Goal: Task Accomplishment & Management: Complete application form

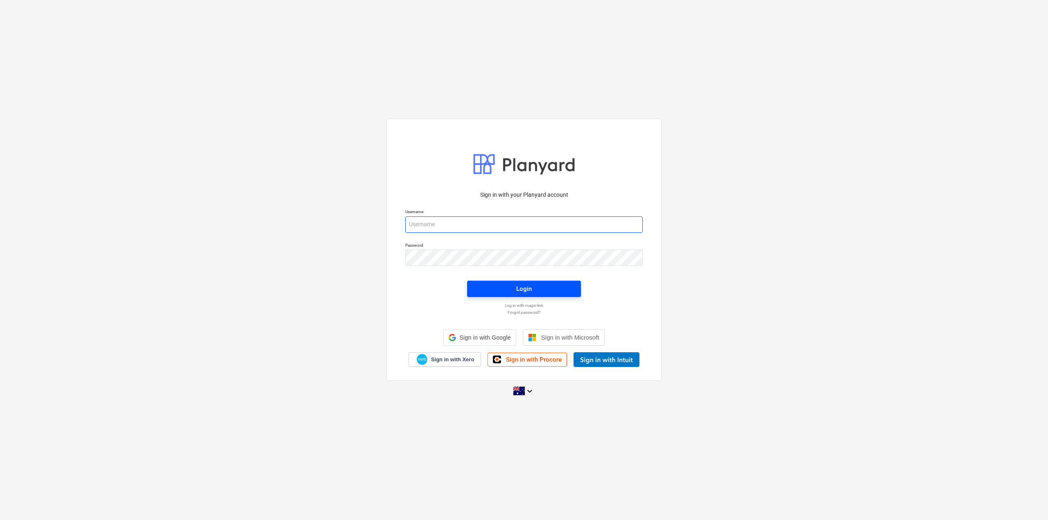
type input "[EMAIL_ADDRESS][DOMAIN_NAME]"
click at [516, 284] on div "Login" at bounding box center [524, 289] width 16 height 11
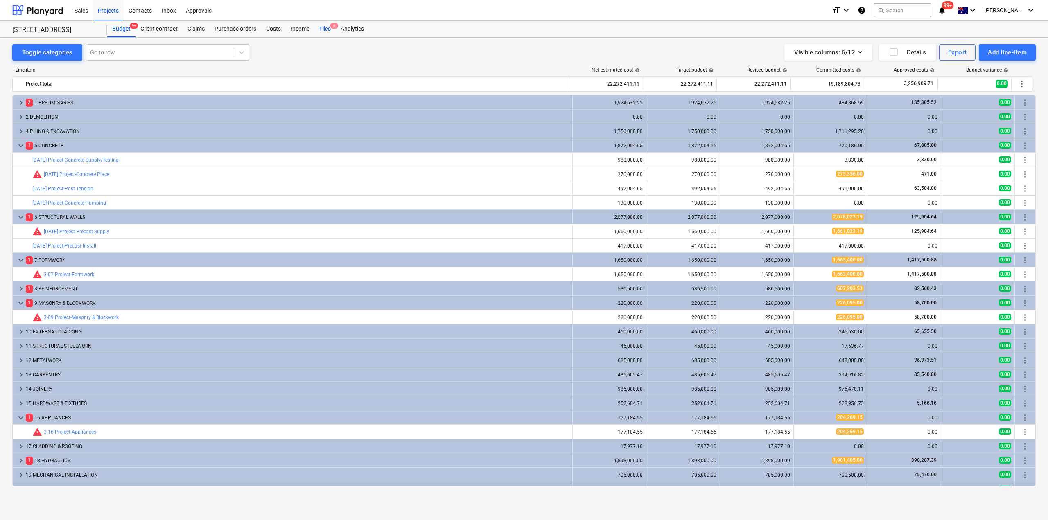
click at [324, 34] on div "Files 6" at bounding box center [324, 29] width 21 height 16
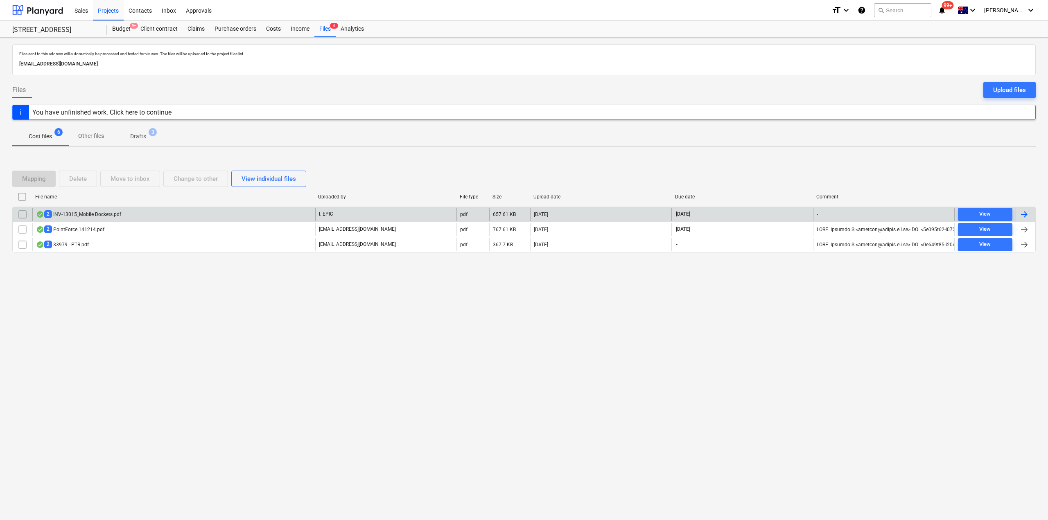
click at [130, 215] on div "2 INV-13015_Mobile Dockets.pdf" at bounding box center [173, 214] width 283 height 13
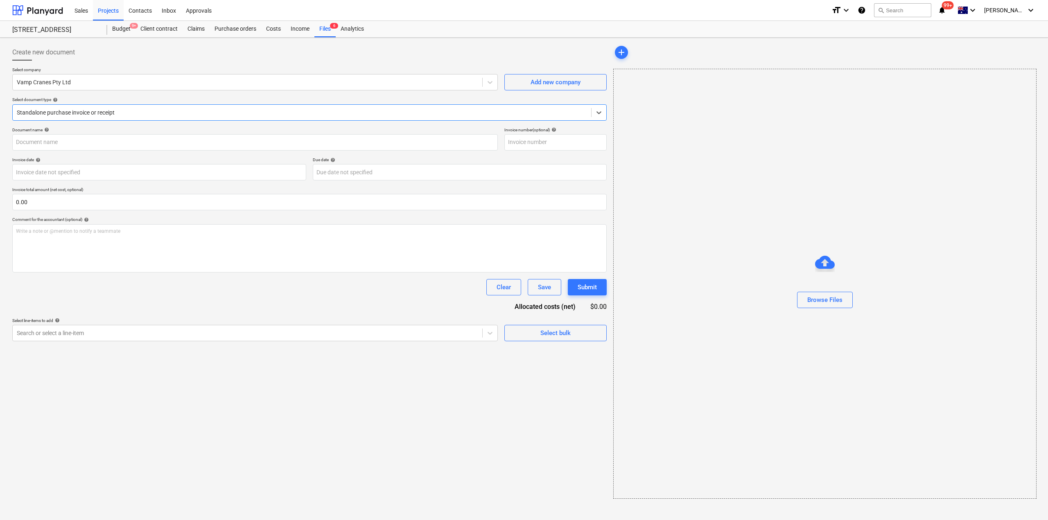
type input "INV-13015"
type input "[DATE]"
click at [653, 52] on span "INV-13015_Mobi...pdf" at bounding box center [644, 53] width 60 height 6
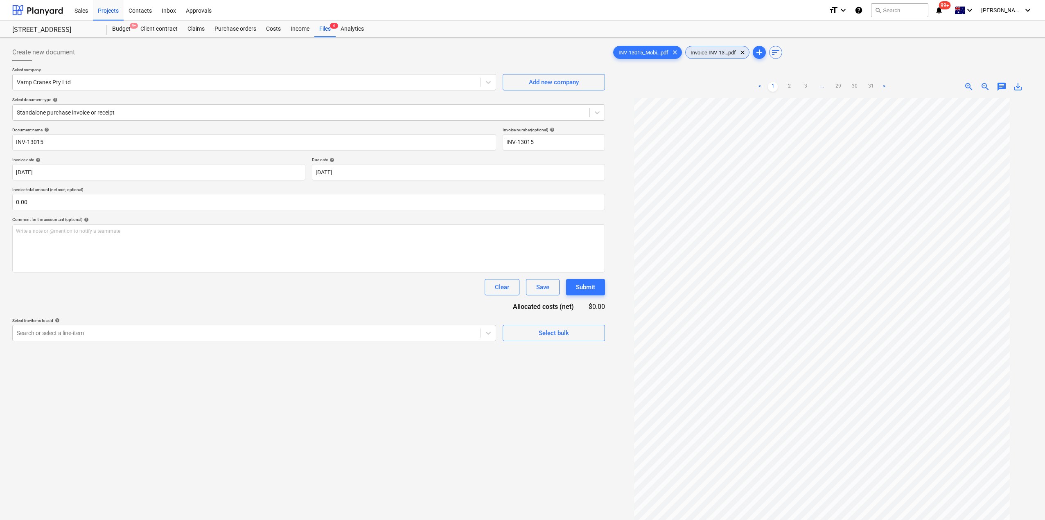
click at [720, 48] on div "Invoice INV-13...pdf clear" at bounding box center [717, 52] width 64 height 13
click at [332, 29] on div "Files 6" at bounding box center [324, 29] width 21 height 16
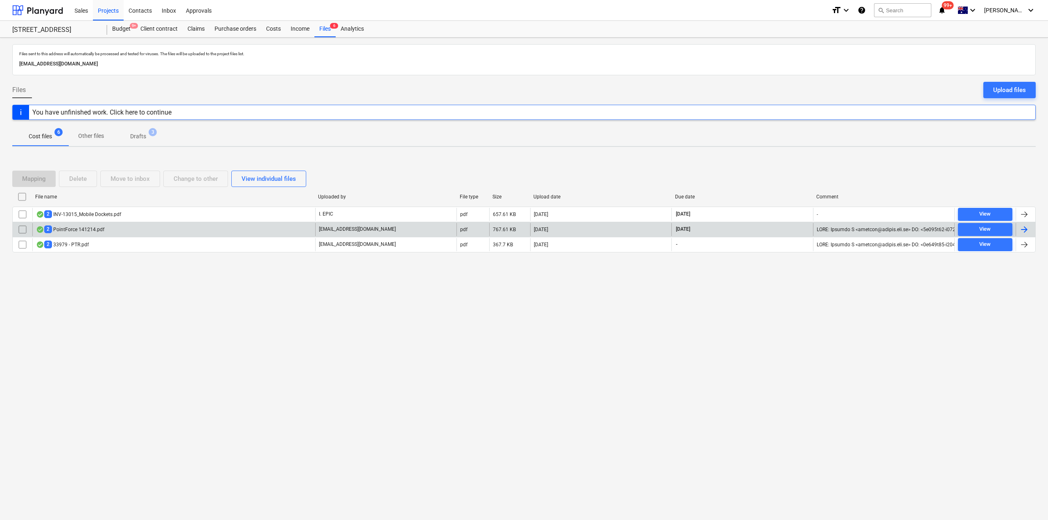
click at [124, 231] on div "2 PointForce 141214.pdf" at bounding box center [173, 229] width 283 height 13
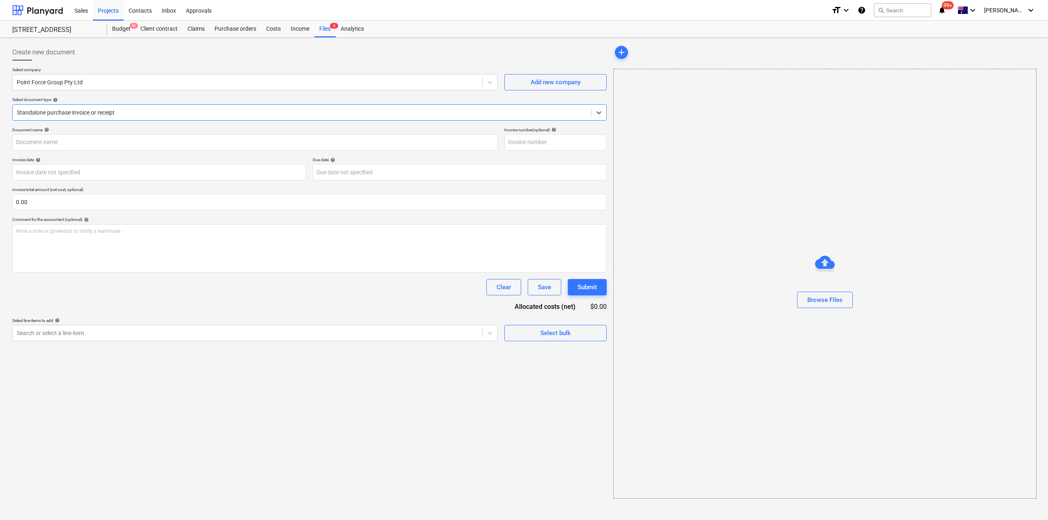
type input "141214"
type input "[DATE]"
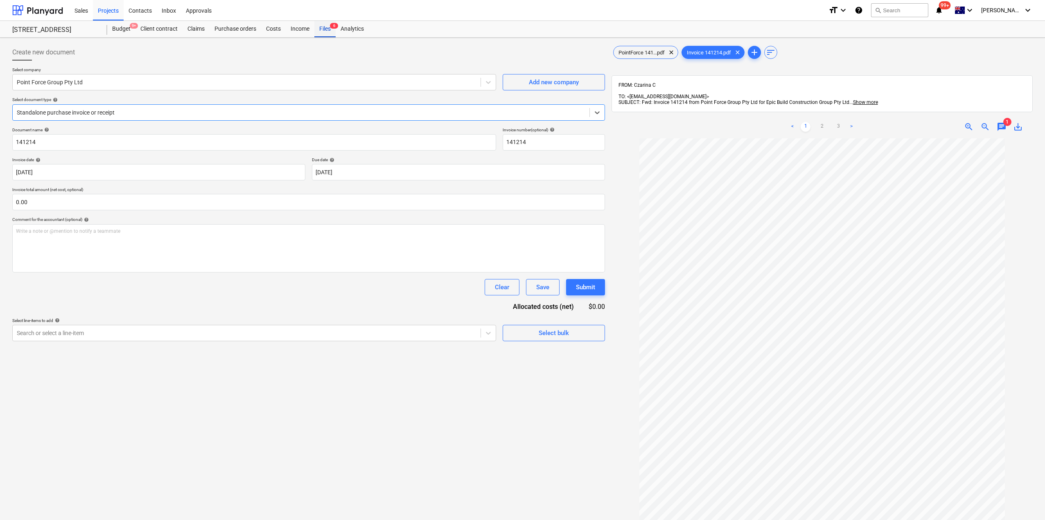
click at [328, 32] on div "Files 6" at bounding box center [324, 29] width 21 height 16
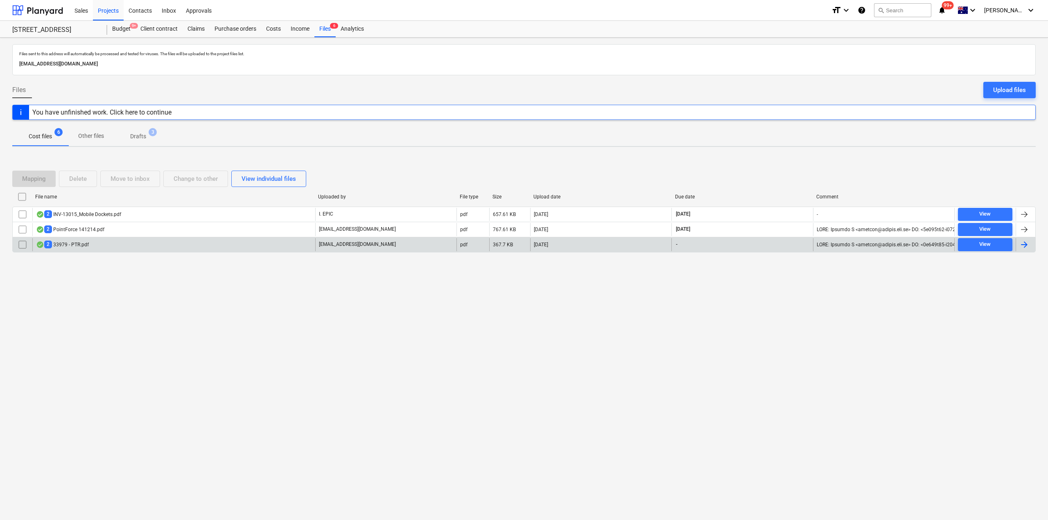
click at [65, 249] on div "2 33979 - PTR.pdf" at bounding box center [173, 244] width 283 height 13
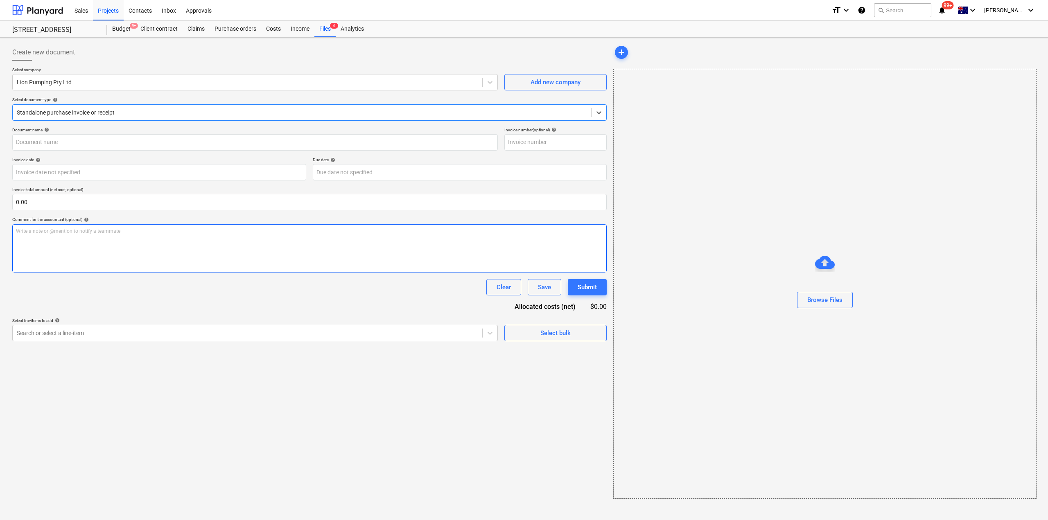
type input "33979"
type input "[DATE]"
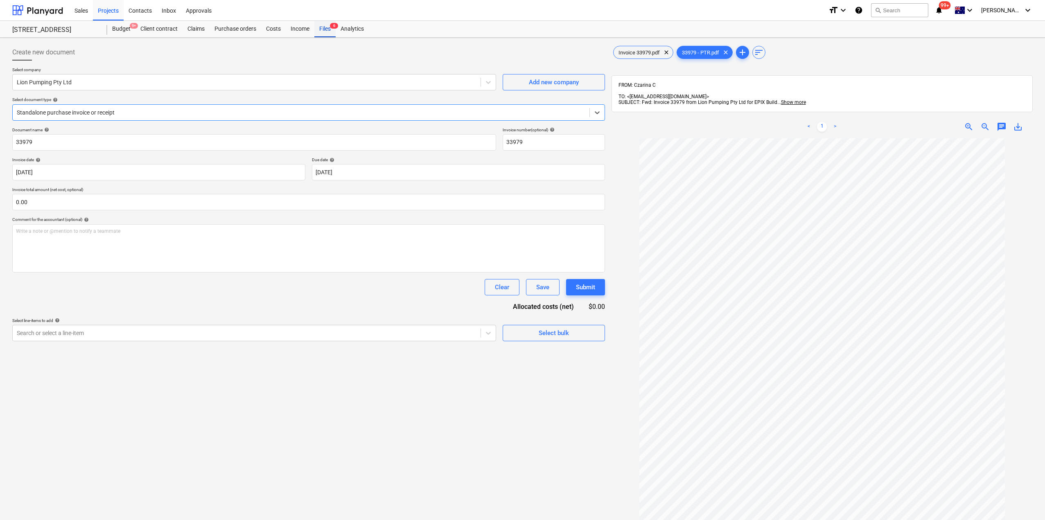
click at [320, 29] on div "Files 6" at bounding box center [324, 29] width 21 height 16
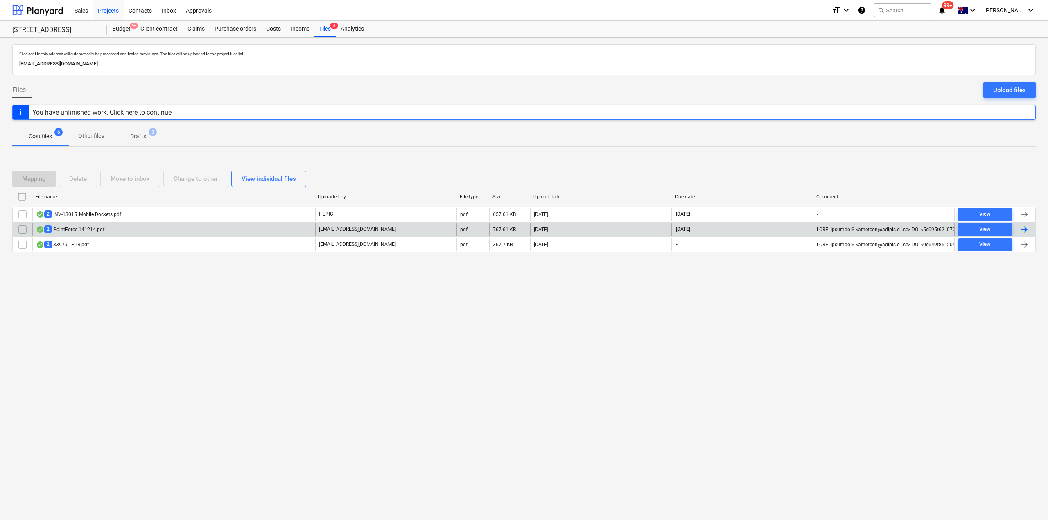
click at [95, 234] on div "2 PointForce 141214.pdf" at bounding box center [173, 229] width 283 height 13
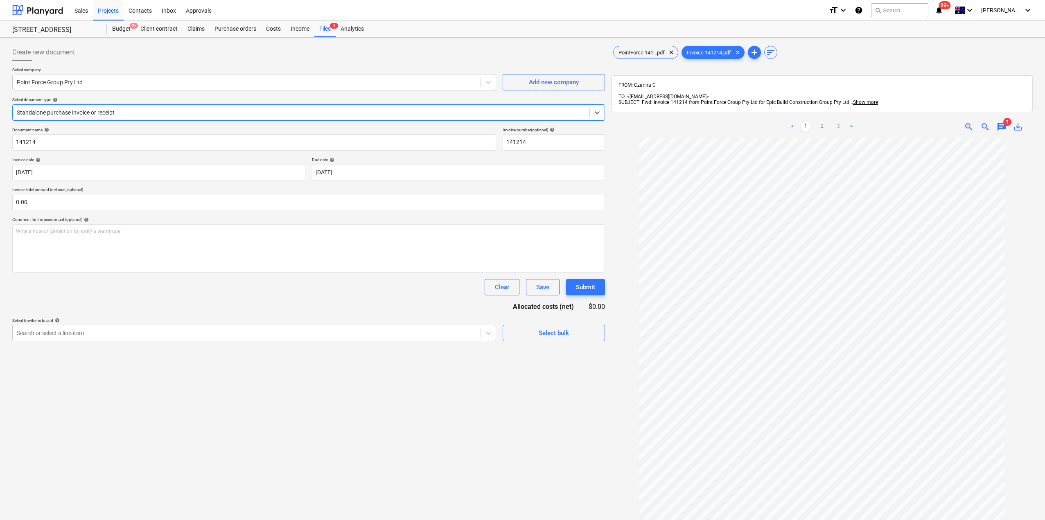
scroll to position [21, 0]
click at [999, 123] on span "chat" at bounding box center [1002, 127] width 10 height 10
click at [999, 122] on span "chat" at bounding box center [1002, 127] width 10 height 10
click at [638, 53] on span "PointForce 141...pdf" at bounding box center [642, 53] width 56 height 6
click at [710, 52] on span "Invoice 141214.pdf" at bounding box center [709, 53] width 54 height 6
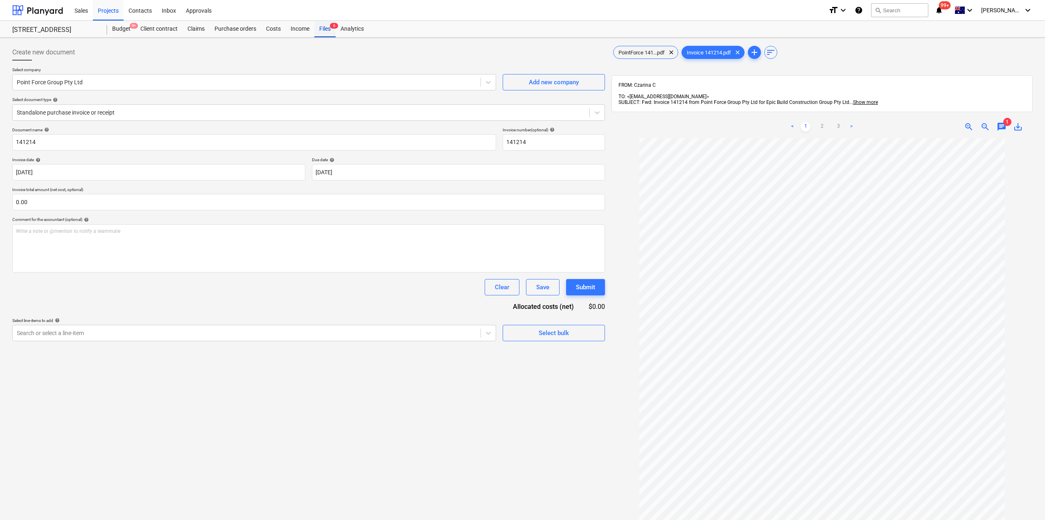
click at [319, 29] on div "Files 6" at bounding box center [324, 29] width 21 height 16
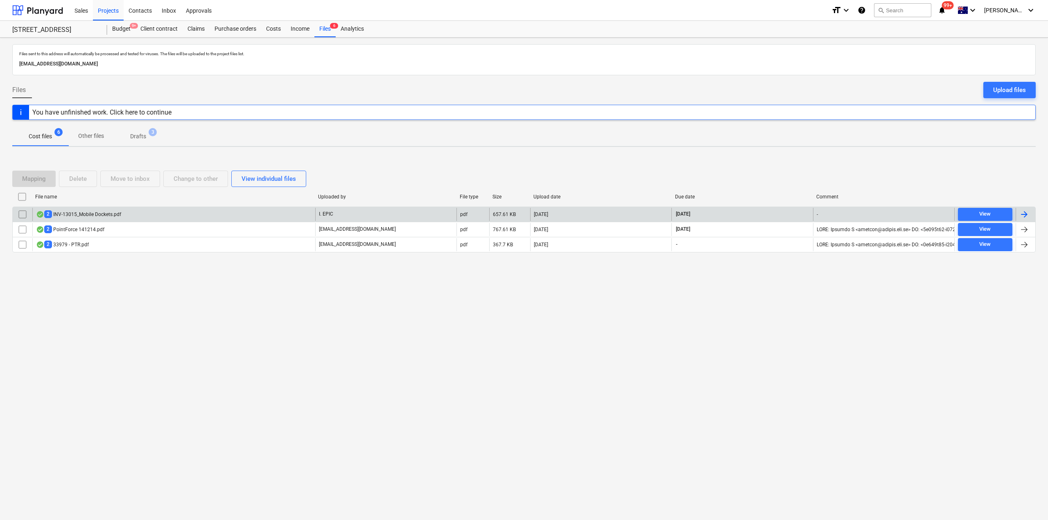
click at [95, 217] on div "2 INV-13015_Mobile Dockets.pdf" at bounding box center [78, 214] width 85 height 8
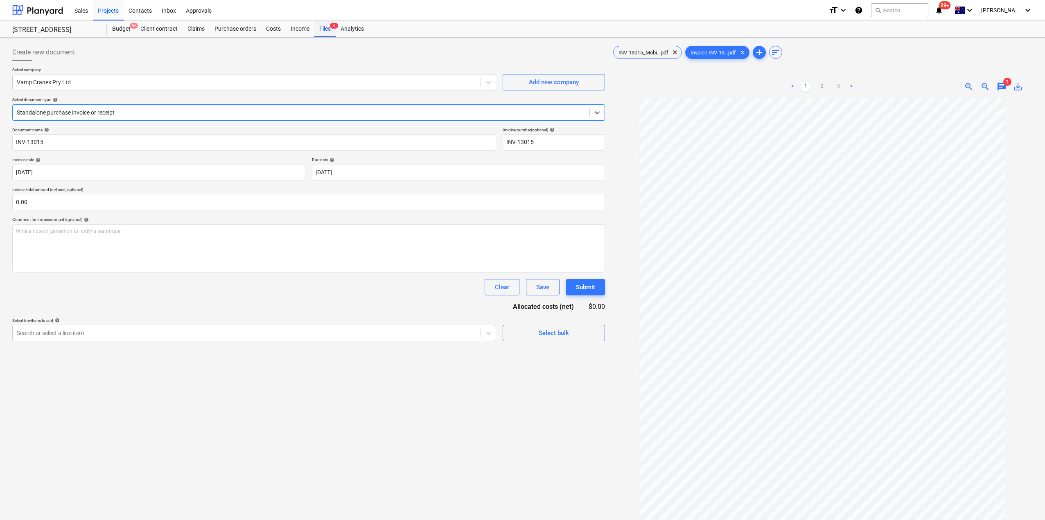
click at [321, 31] on div "Files 6" at bounding box center [324, 29] width 21 height 16
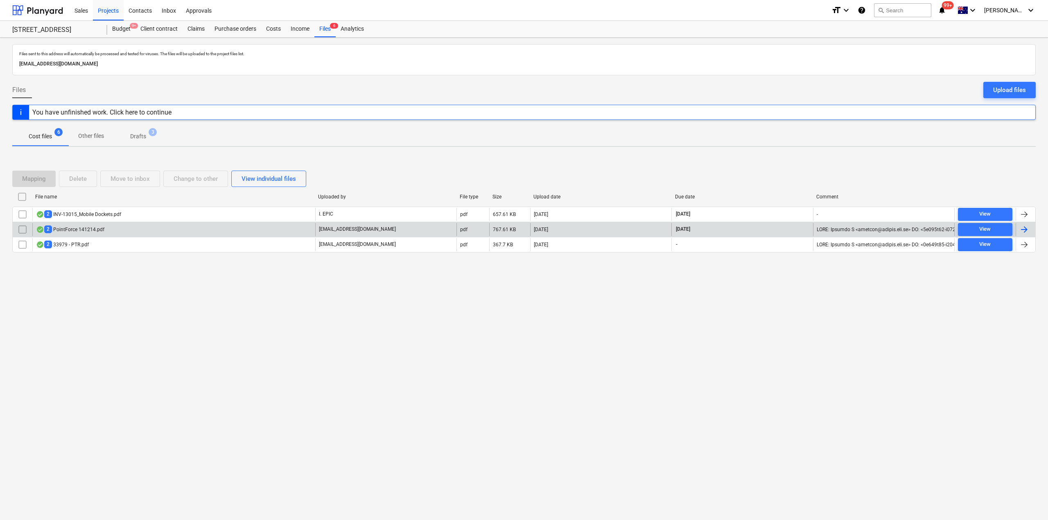
click at [102, 226] on div "2 PointForce 141214.pdf" at bounding box center [70, 230] width 68 height 8
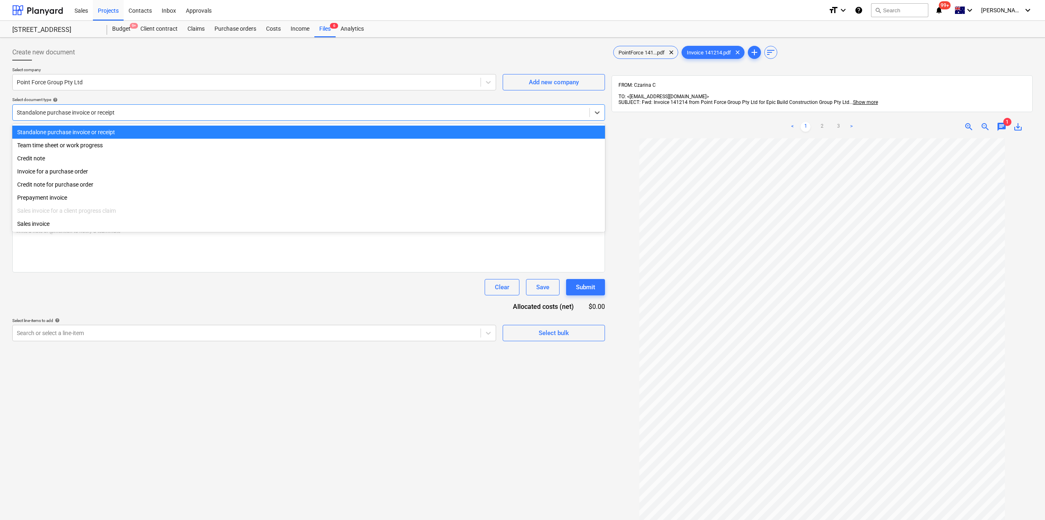
click at [210, 111] on div at bounding box center [301, 113] width 569 height 8
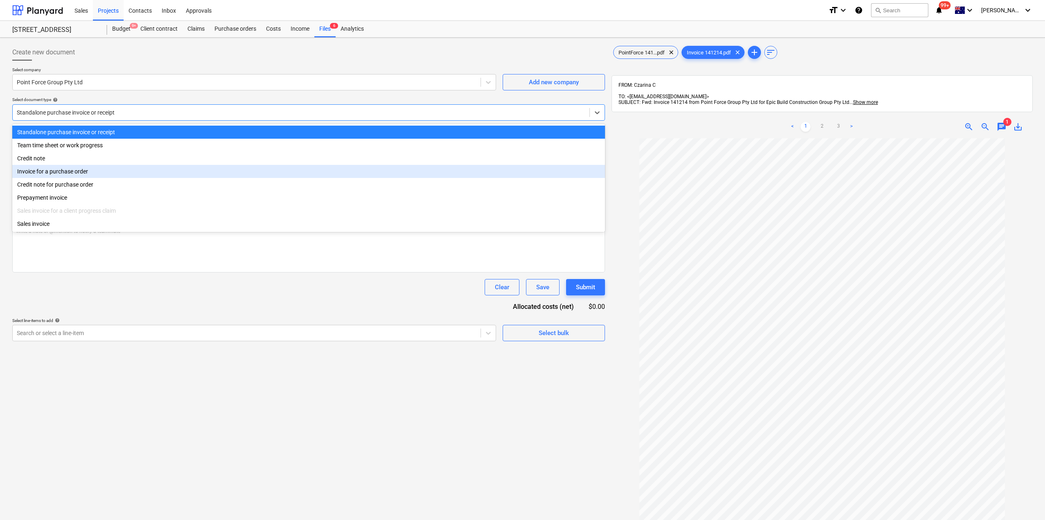
click at [71, 174] on div "Invoice for a purchase order" at bounding box center [308, 171] width 593 height 13
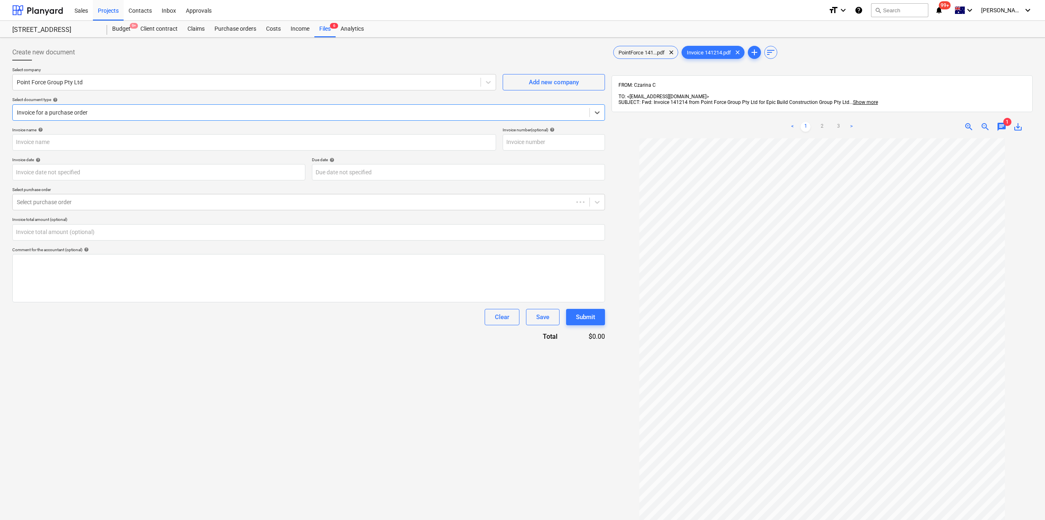
type input "141214"
type input "[DATE]"
type input "0.00"
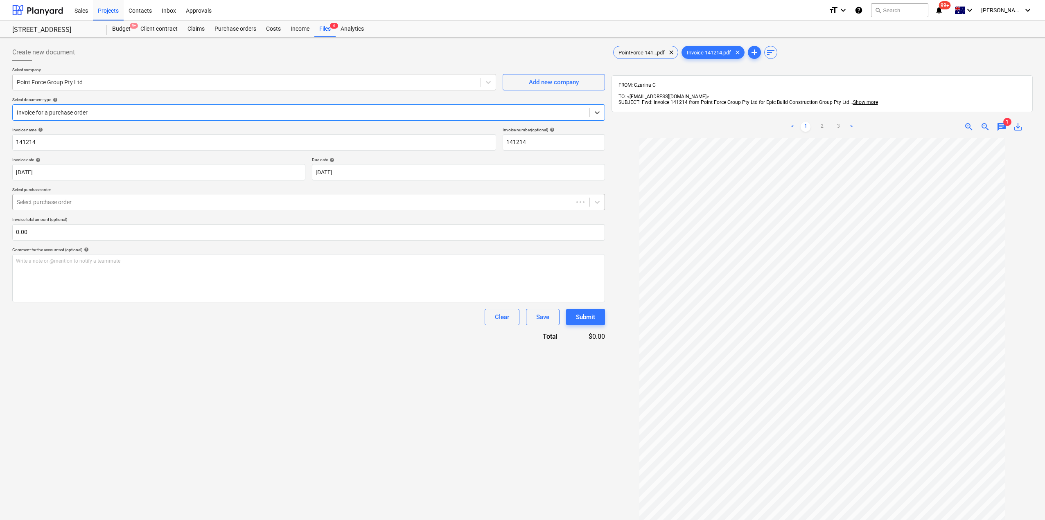
click at [86, 207] on div "Select purchase order" at bounding box center [293, 202] width 561 height 11
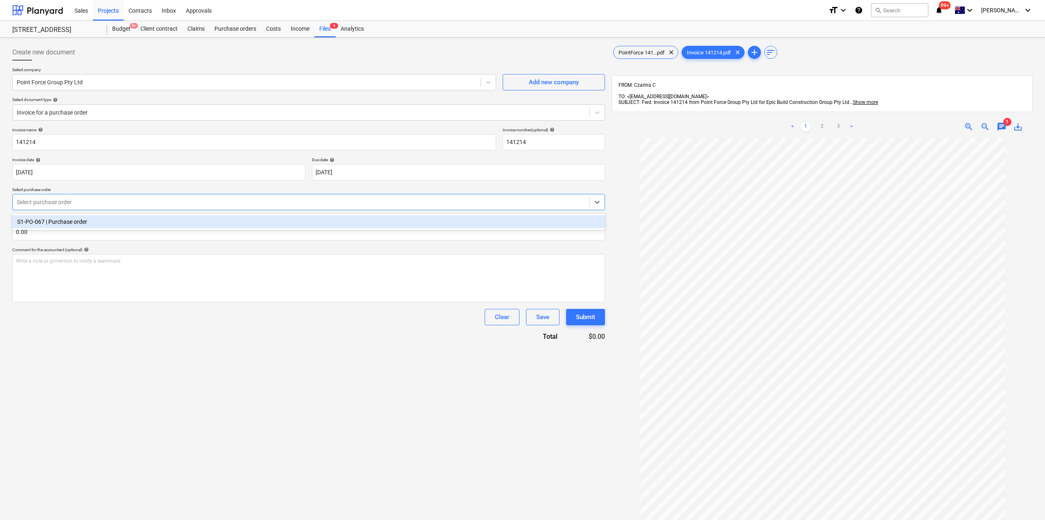
click at [82, 222] on div "S1-PO-067 | Purchase order" at bounding box center [308, 221] width 593 height 13
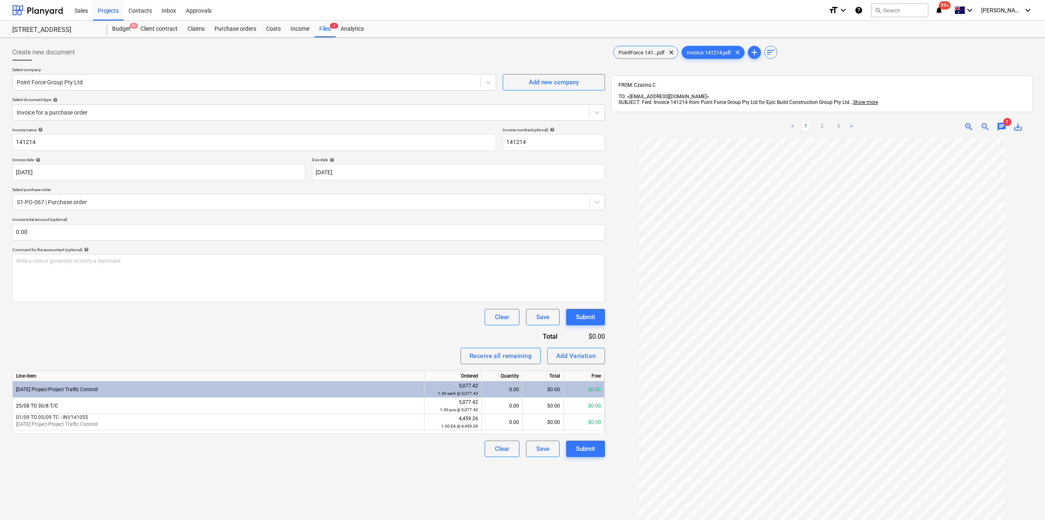
click at [152, 472] on div "Create new document Select company Point Force Group Pty Ltd Add new company Se…" at bounding box center [308, 340] width 599 height 598
click at [819, 122] on link "2" at bounding box center [822, 127] width 10 height 10
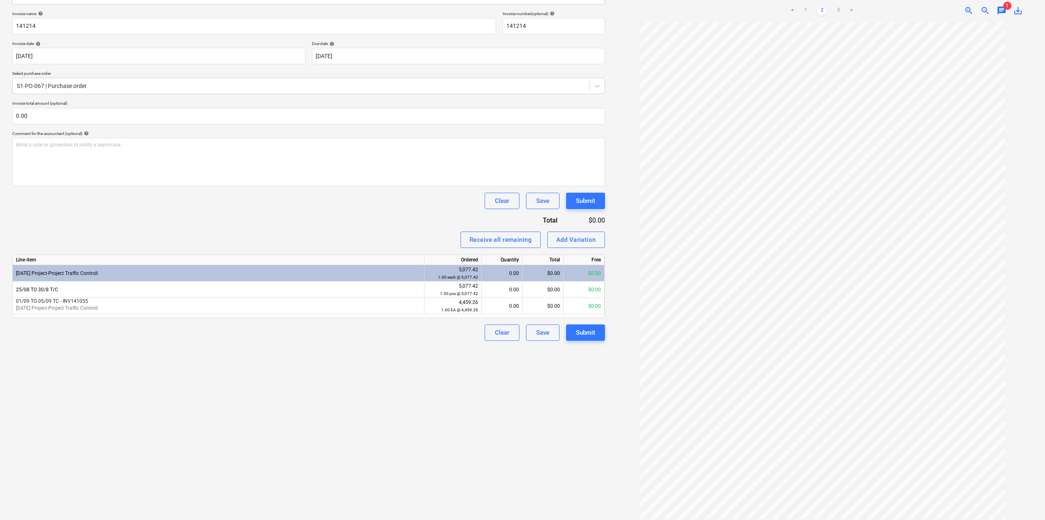
scroll to position [34, 0]
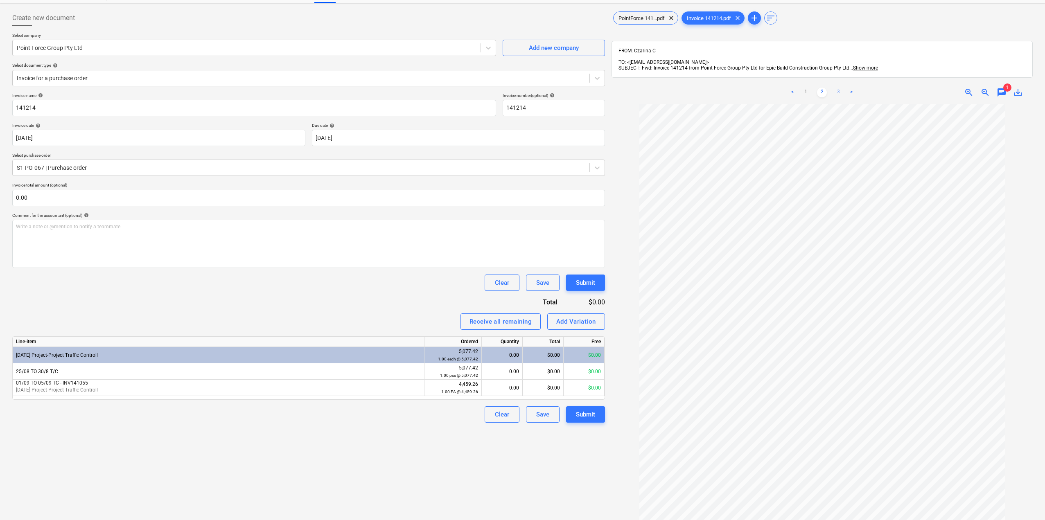
click at [839, 88] on link "3" at bounding box center [839, 93] width 10 height 10
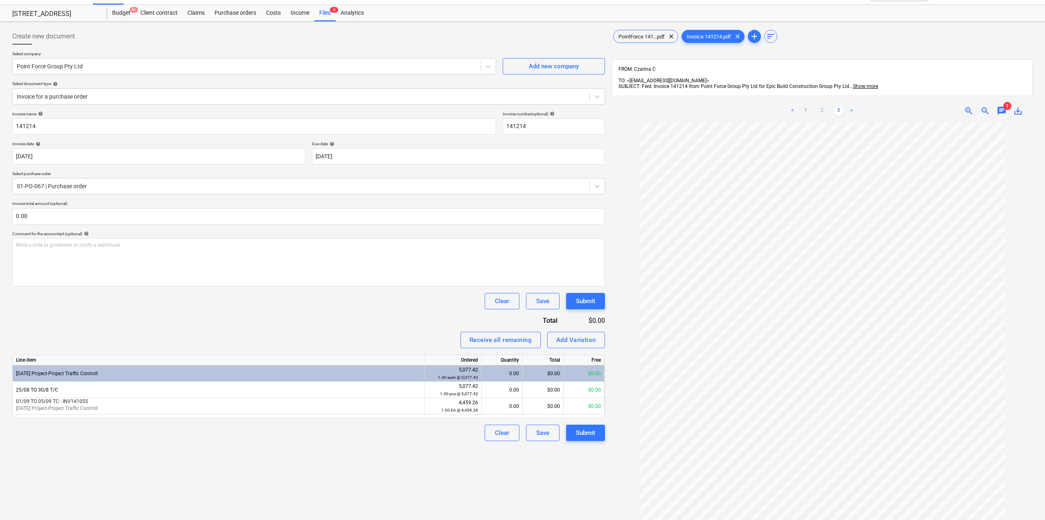
scroll to position [0, 0]
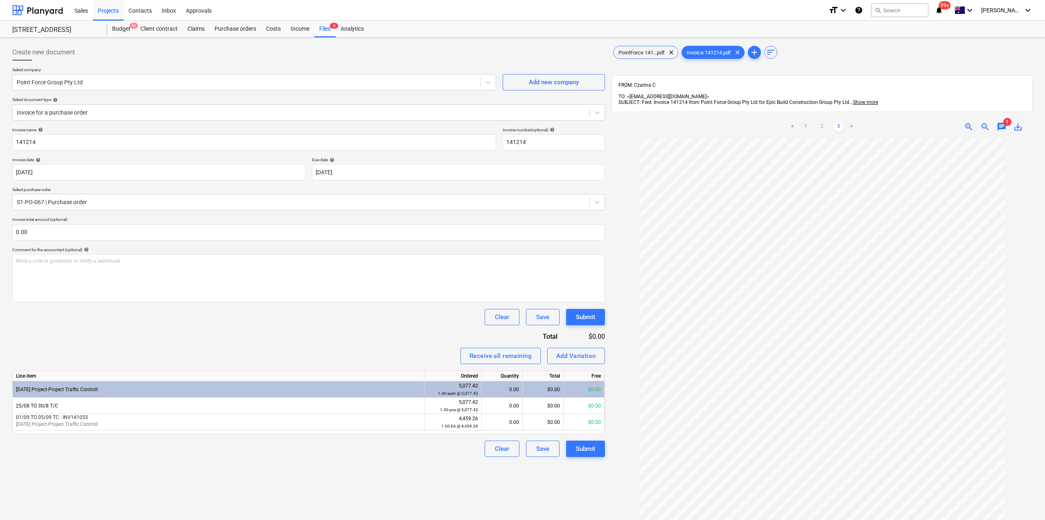
click at [819, 122] on link "2" at bounding box center [822, 127] width 10 height 10
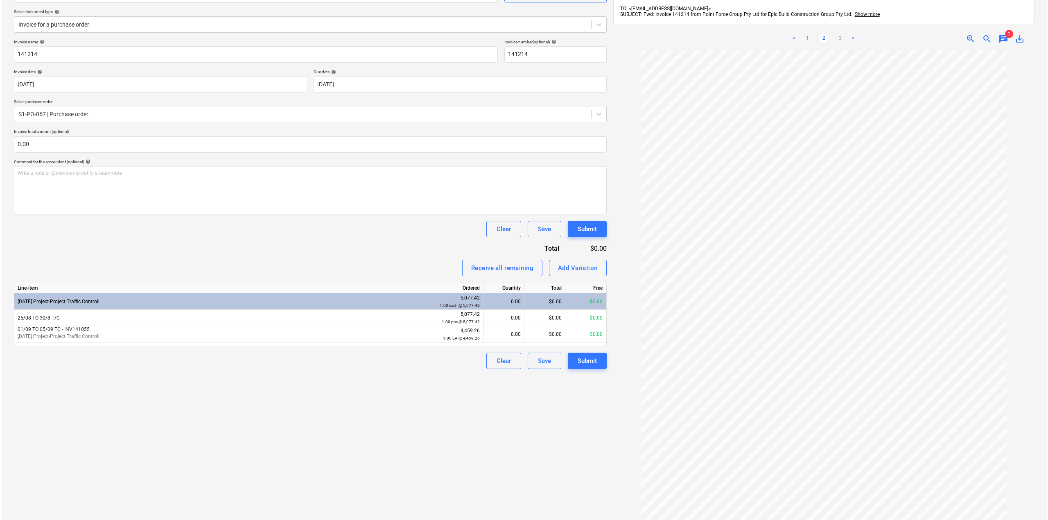
scroll to position [116, 0]
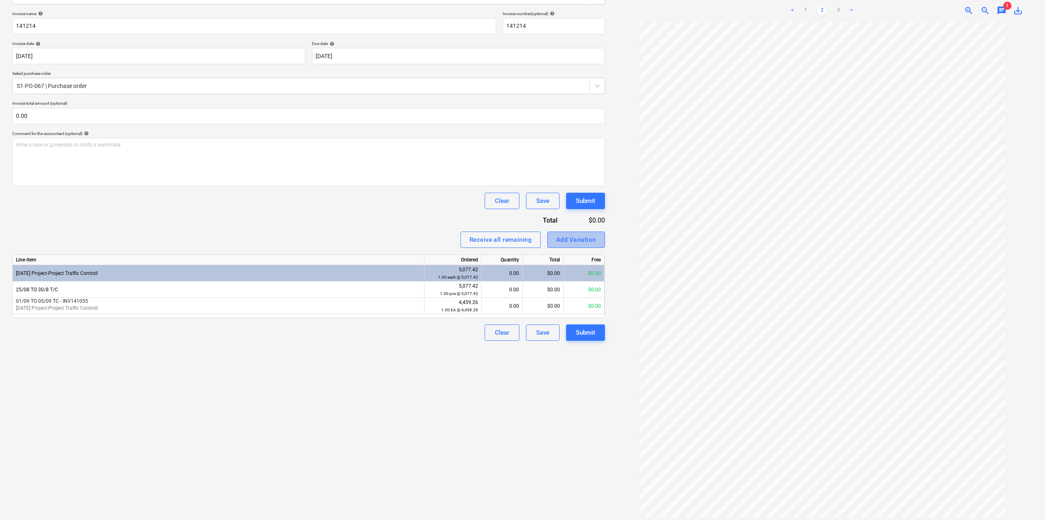
click at [574, 240] on div "Add Variation" at bounding box center [576, 240] width 40 height 11
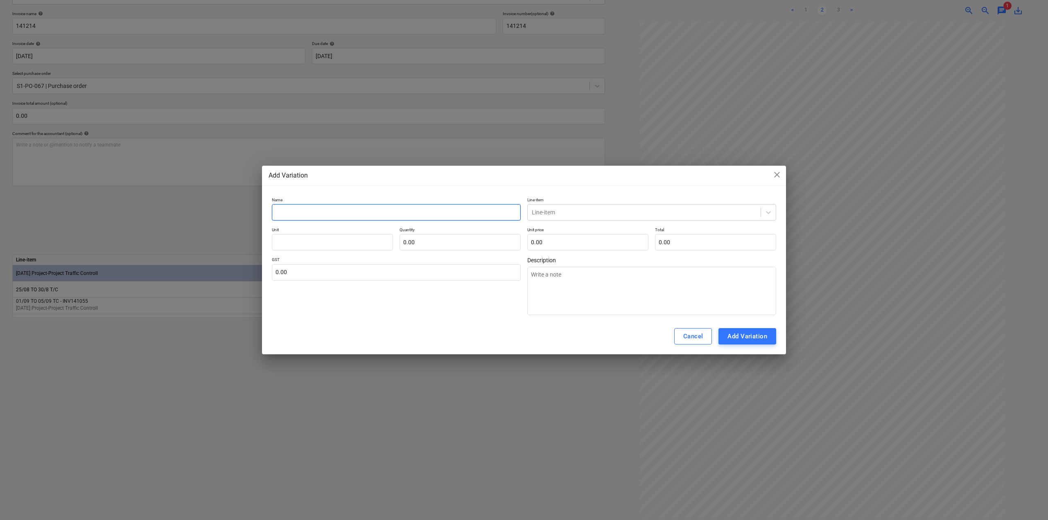
click at [434, 206] on input "text" at bounding box center [396, 212] width 249 height 16
type input "0"
type textarea "x"
type input "08"
type textarea "x"
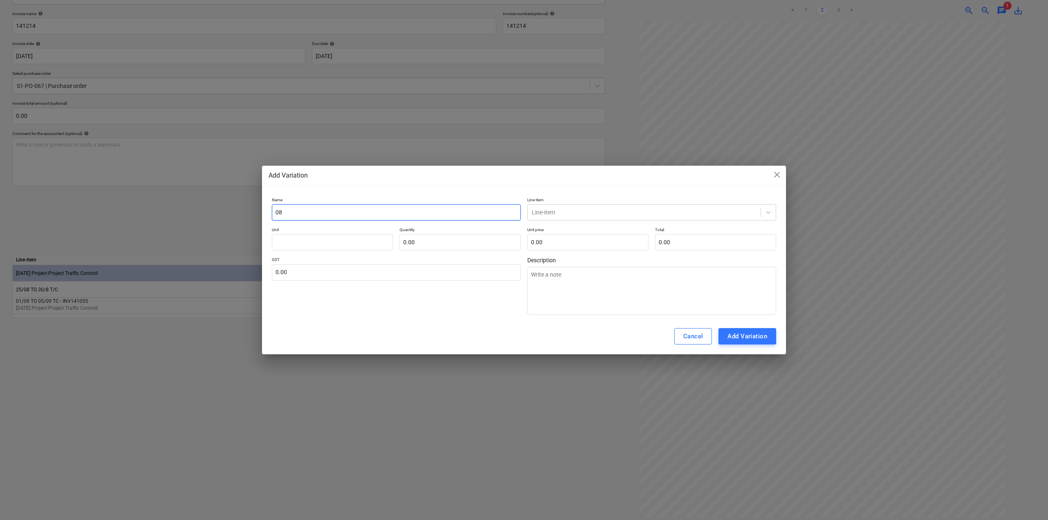
type input "08/"
type textarea "x"
type input "08/0"
type textarea "x"
type input "08/09"
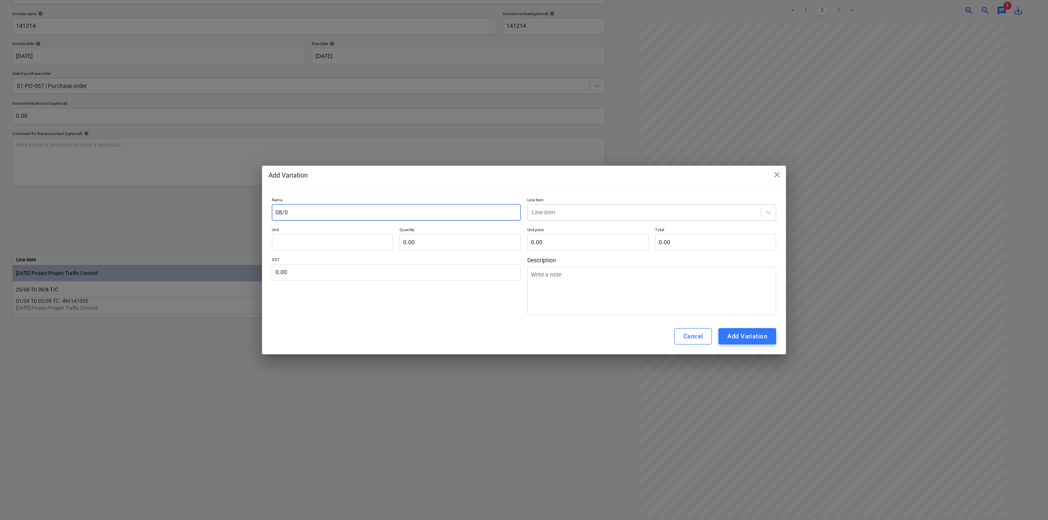
type textarea "x"
type input "08/09"
type textarea "x"
type input "08/09 T"
type textarea "x"
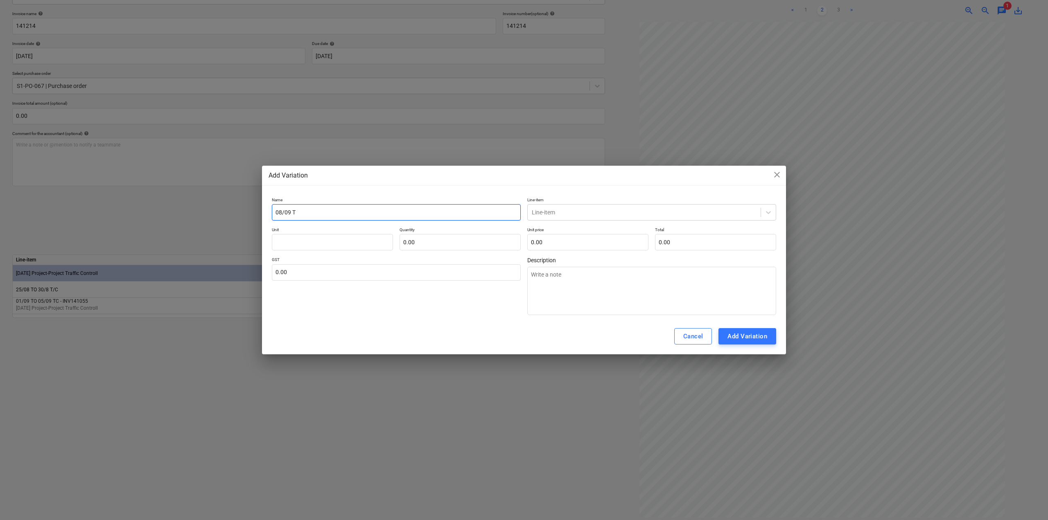
type input "08/09 TO"
type textarea "x"
type input "08/09 TO"
type textarea "x"
type input "08/09 TO 1"
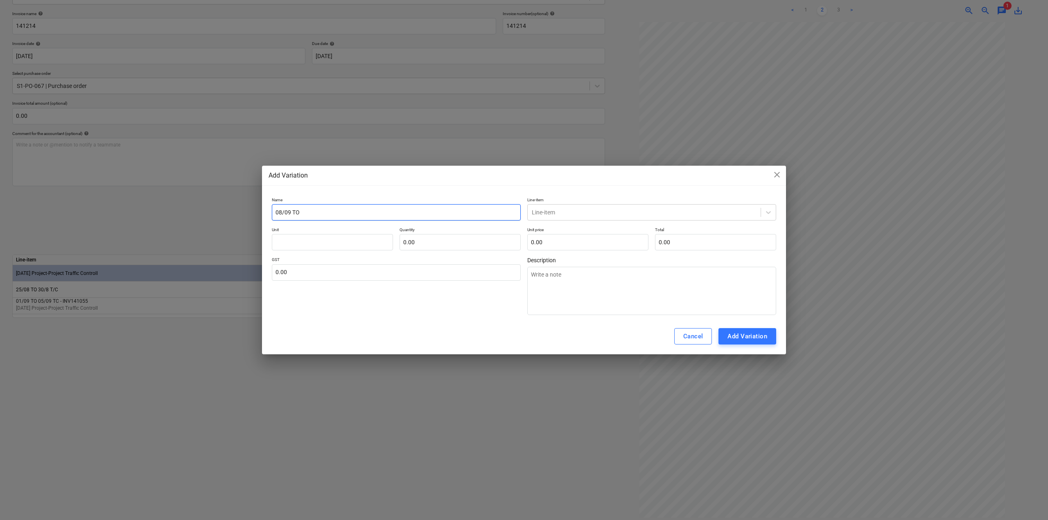
type textarea "x"
type input "08/09 TO 11"
type textarea "x"
type input "08/09 TO 11/"
type textarea "x"
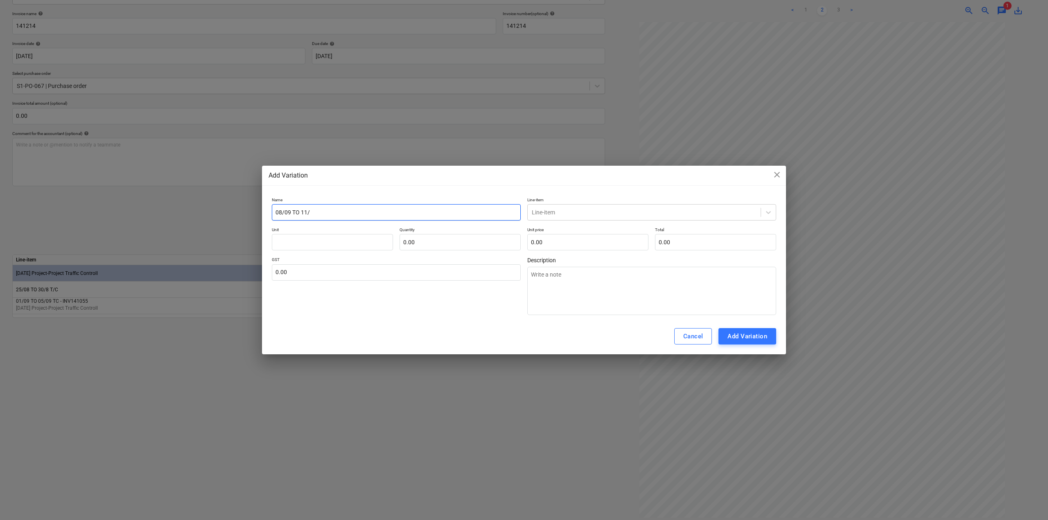
type input "08/09 TO 11/0"
type textarea "x"
type input "08/09 TO 11/09"
type textarea "x"
type input "08/09 TO 11/09"
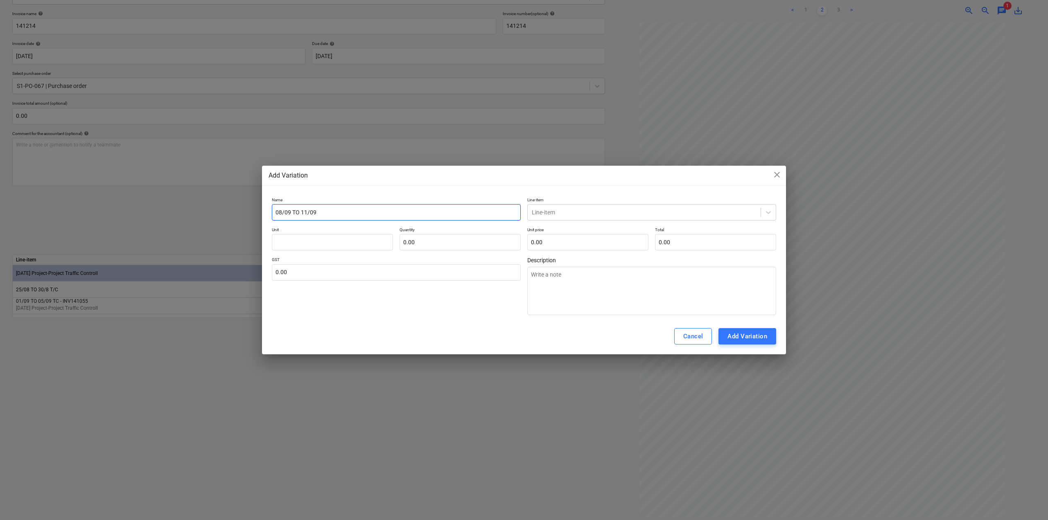
type textarea "x"
type input "08/09 TO 11/09 T"
type textarea "x"
type input "08/09 TO 11/09 TC"
type textarea "x"
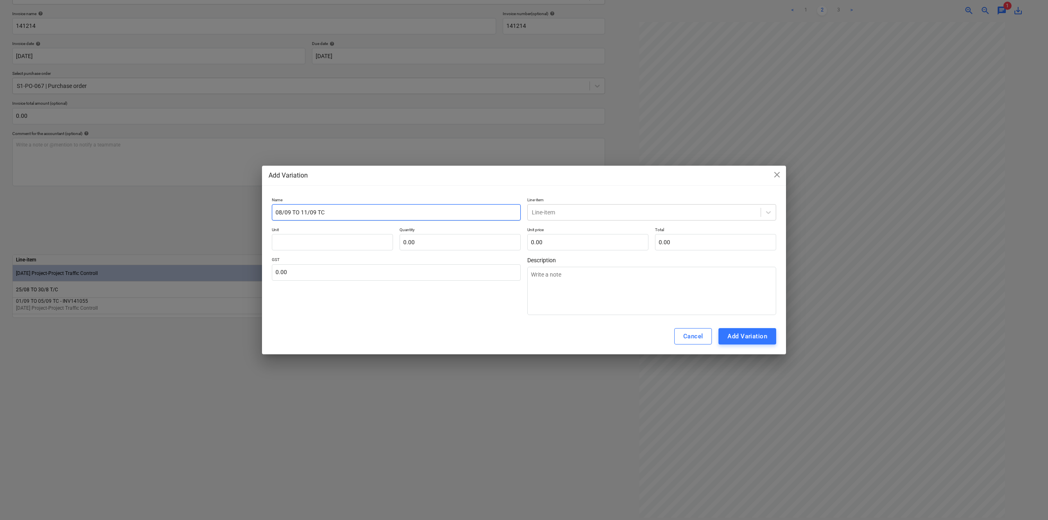
type input "08/09 TO 11/09 TC"
type textarea "x"
type input "08/09 TO 11/09 TC 0"
type textarea "x"
type input "08/09 TO 11/09 TC 0"
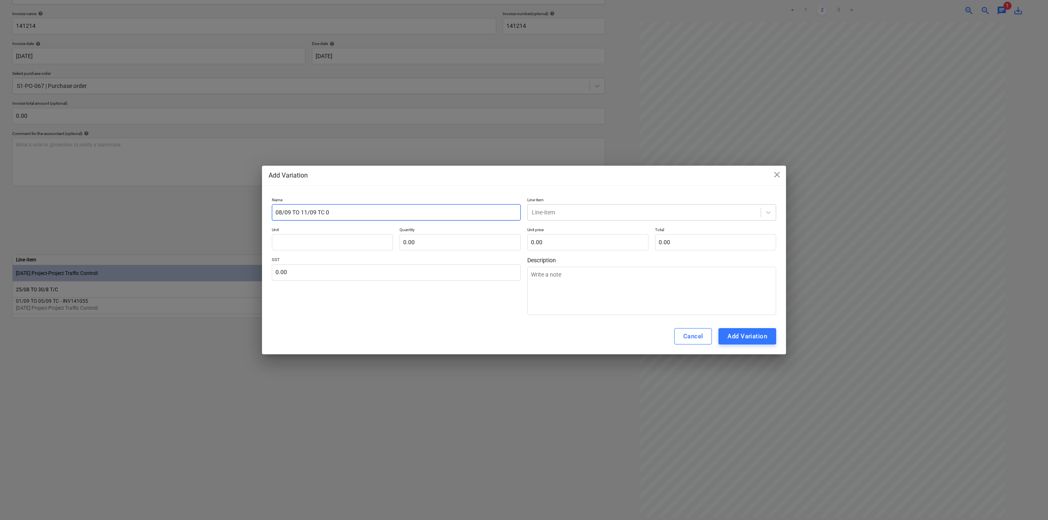
type textarea "x"
type input "08/09 TO 11/09 TC 0"
type textarea "x"
type input "08/09 TO 11/09 TC"
type textarea "x"
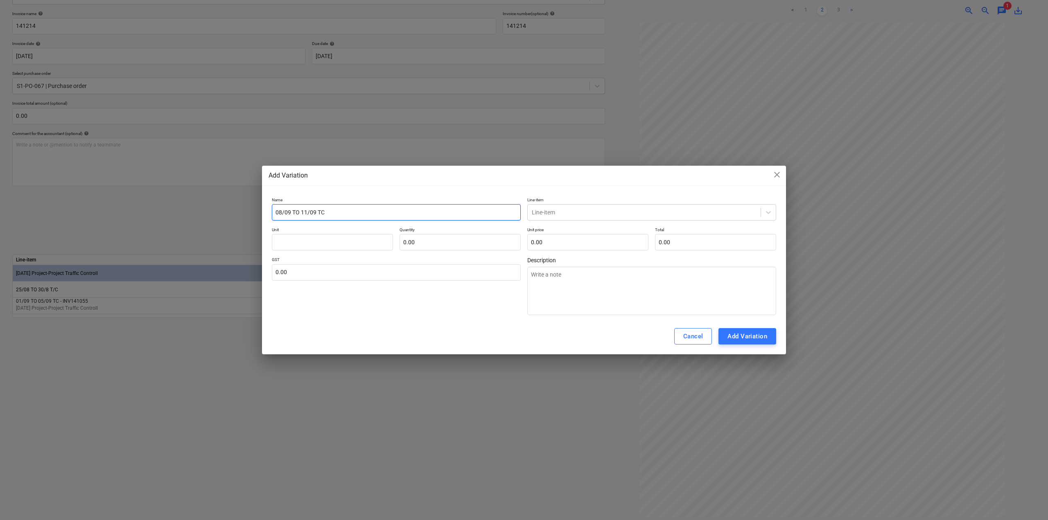
type input "08/09 TO 11/09 TC 0"
type textarea "x"
type input "08/09 TO 11/09 TC 0"
type textarea "x"
type input "08/09 TO 11/09 TC 0"
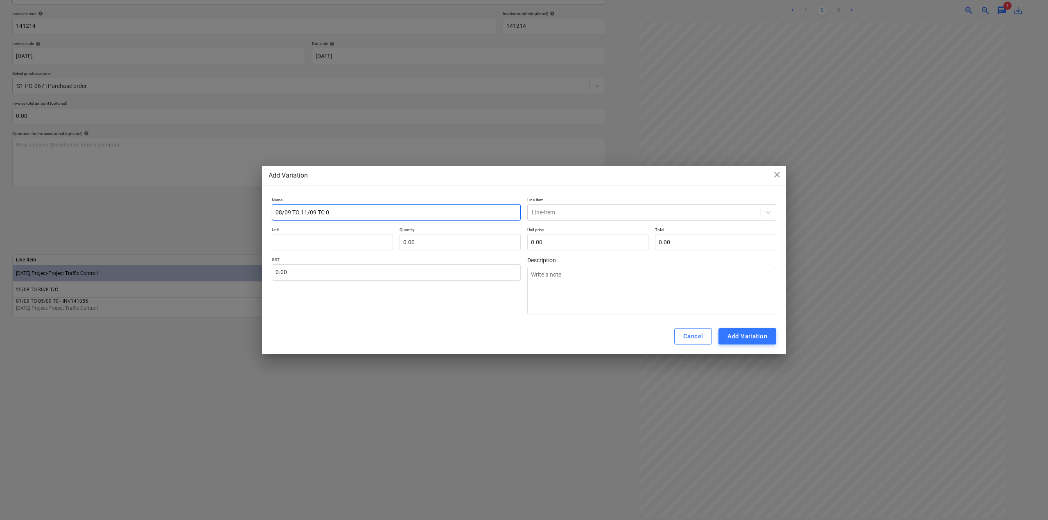
type textarea "x"
type input "08/09 TO 11/09 TC"
type textarea "x"
type input "08/09 TO 11/09 TC -"
type textarea "x"
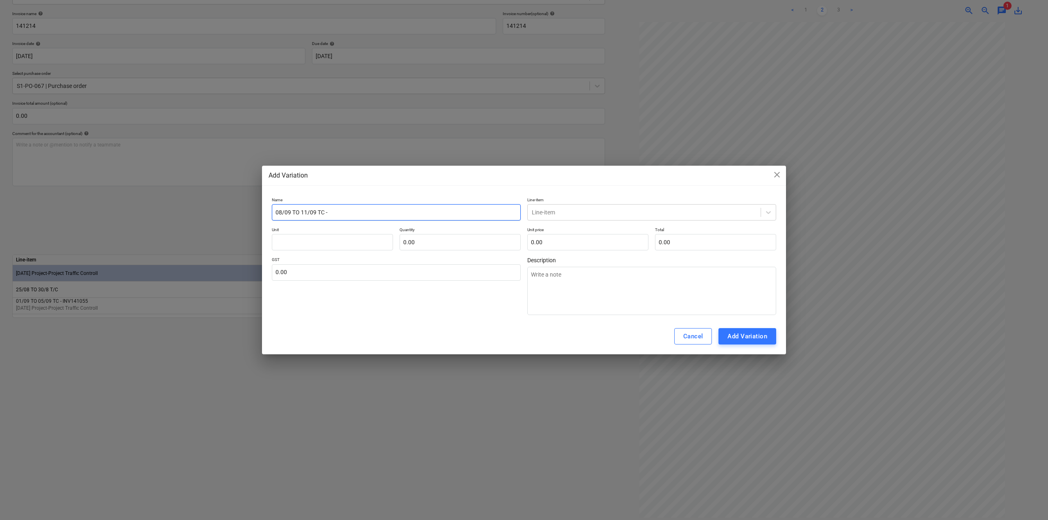
type input "08/09 TO 11/09 TC -"
type textarea "x"
type input "08/09 TO 11/09 TC - I"
type textarea "x"
type input "08/09 TO 11/09 TC - IN"
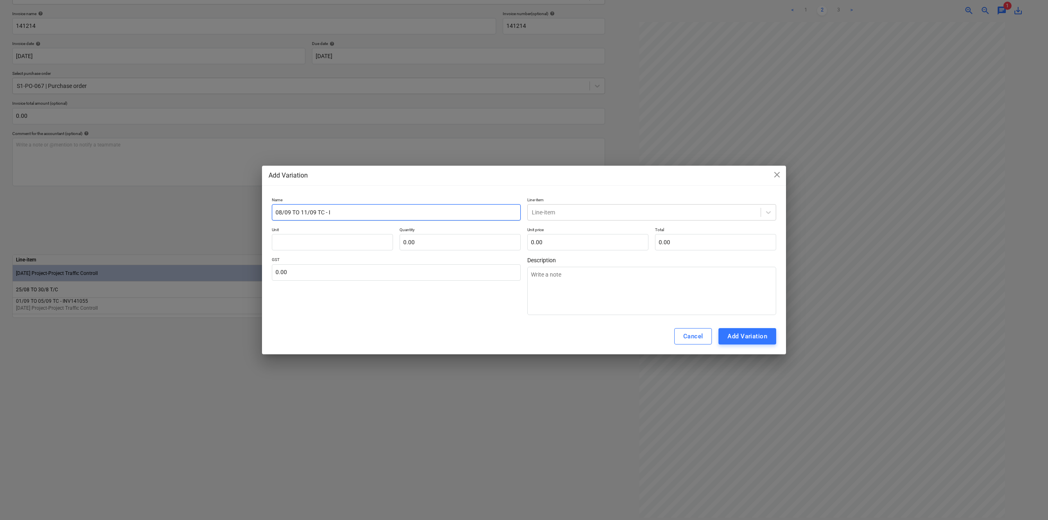
type textarea "x"
type input "08/09 TO 11/09 TC - INV"
type textarea "x"
type input "08/09 TO 11/09 TC - INV1"
type textarea "x"
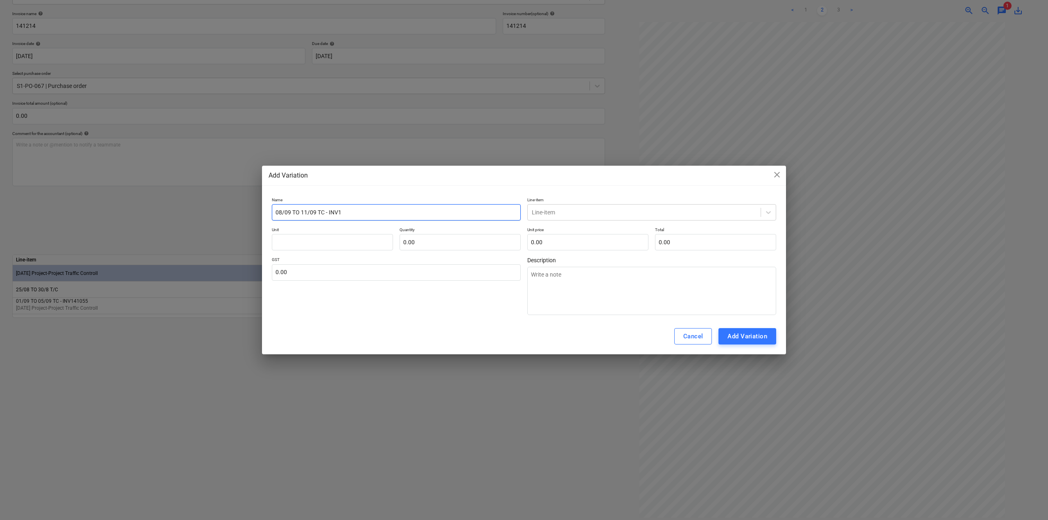
type input "08/09 TO 11/09 TC - INV12"
type textarea "x"
type input "08/09 TO 11/09 TC - INV1"
type textarea "x"
type input "08/09 TO 11/09 TC - INV14"
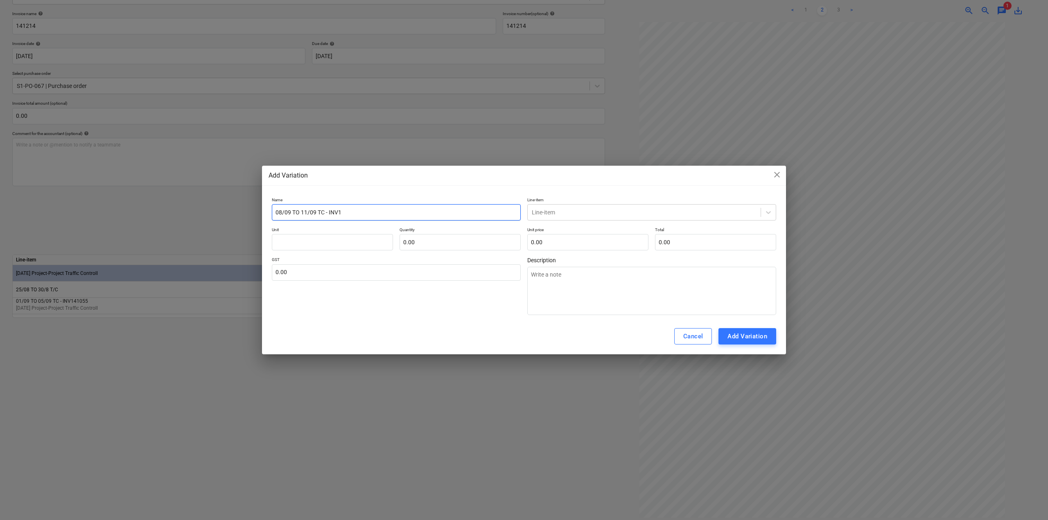
type textarea "x"
type input "08/09 TO 11/09 TC - INV141"
type textarea "x"
type input "08/09 TO 11/09 TC - INV1412"
type textarea "x"
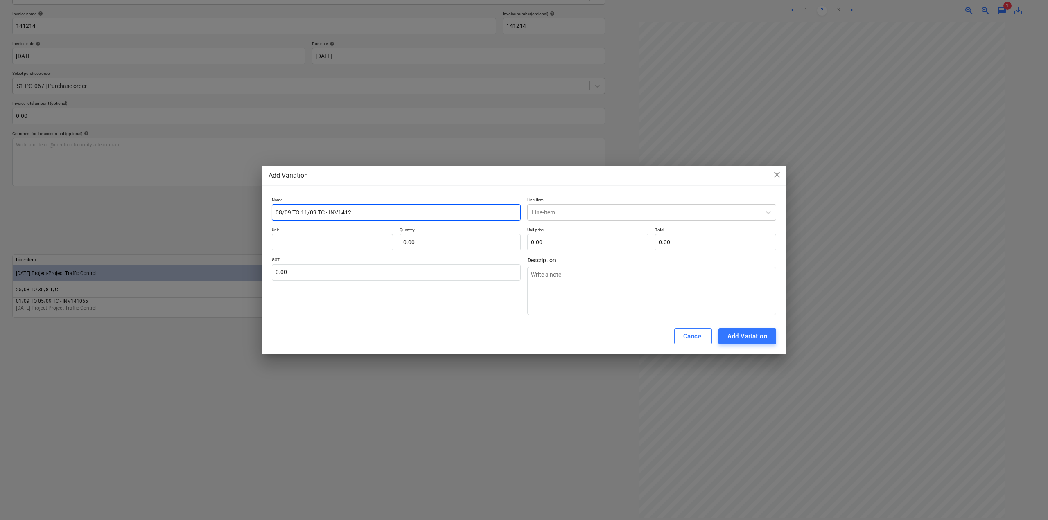
type input "08/09 TO 11/09 TC - INV14121"
type textarea "x"
type input "08/09 TO 11/09 TC - INV141214"
type textarea "x"
type input "08/09 TO 11/09 TC - INV141214"
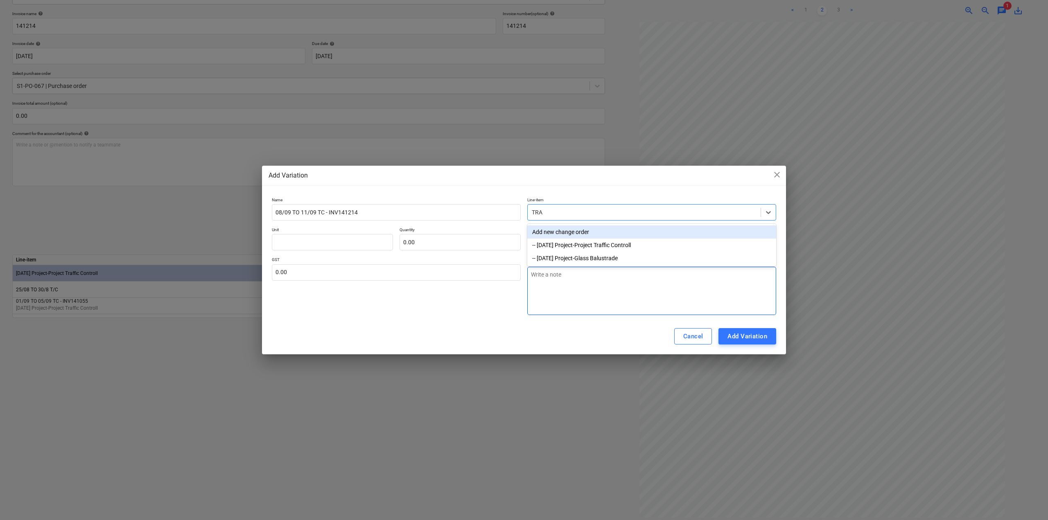
type input "TRAF"
click at [604, 231] on div "-- [DATE] Project-Project Traffic Controll" at bounding box center [651, 232] width 249 height 13
type textarea "x"
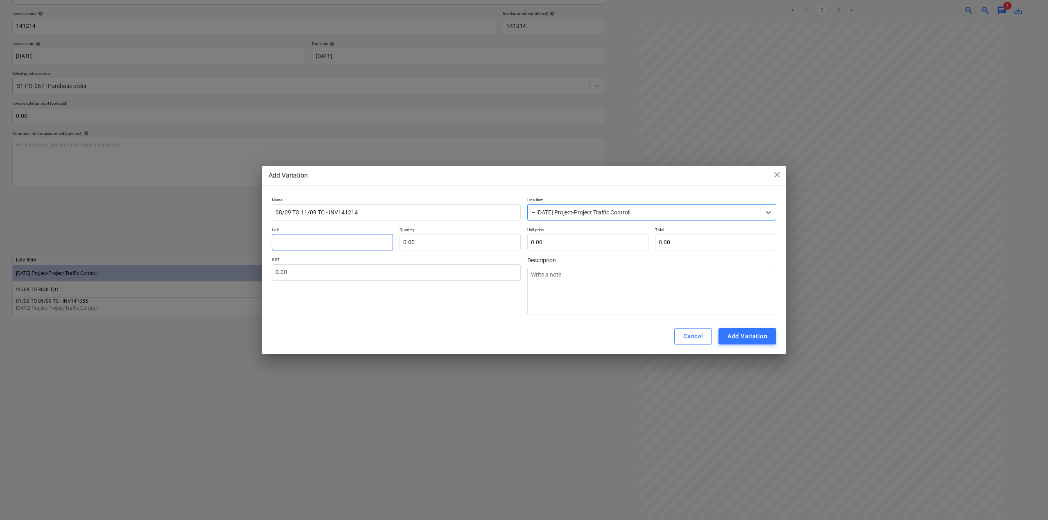
click at [354, 247] on input "text" at bounding box center [332, 242] width 121 height 16
type input "E"
type textarea "x"
type input "EA"
type textarea "x"
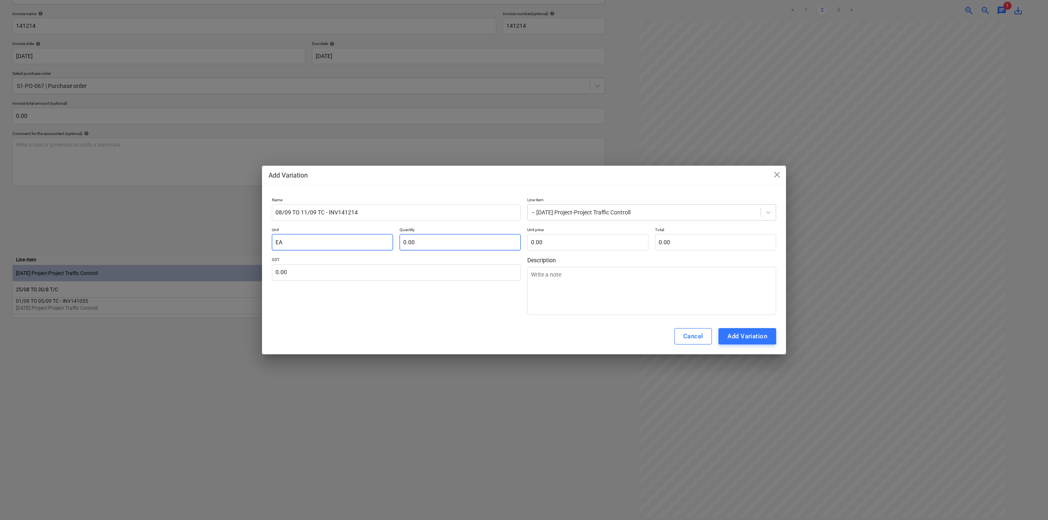
type input "EA"
click at [427, 240] on input "text" at bounding box center [460, 242] width 121 height 16
type input "1"
type textarea "x"
type input "1.00"
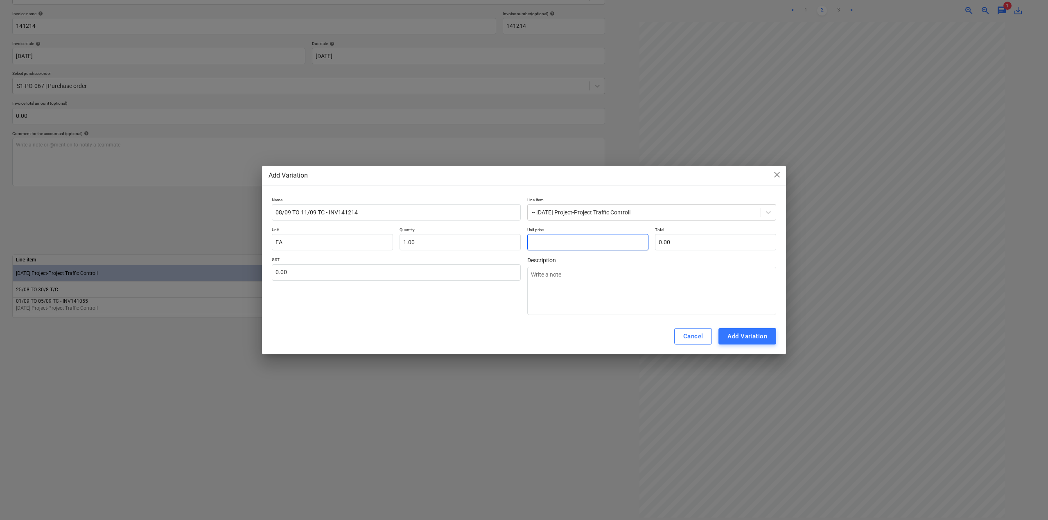
click at [547, 246] on input "text" at bounding box center [587, 242] width 121 height 16
type input "5"
type textarea "x"
type input "5.00"
type input "50"
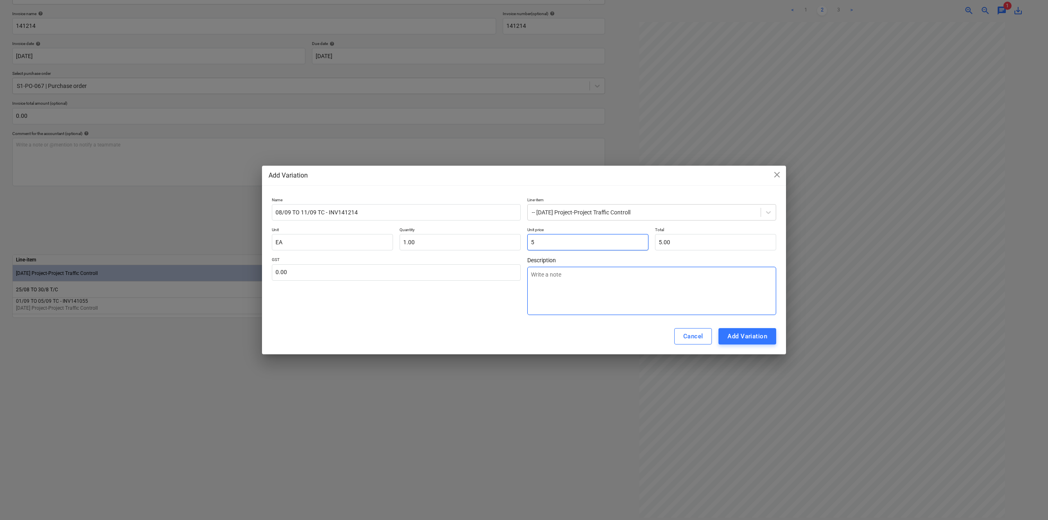
type textarea "x"
type input "50.00"
type input "508"
type textarea "x"
type input "508.00"
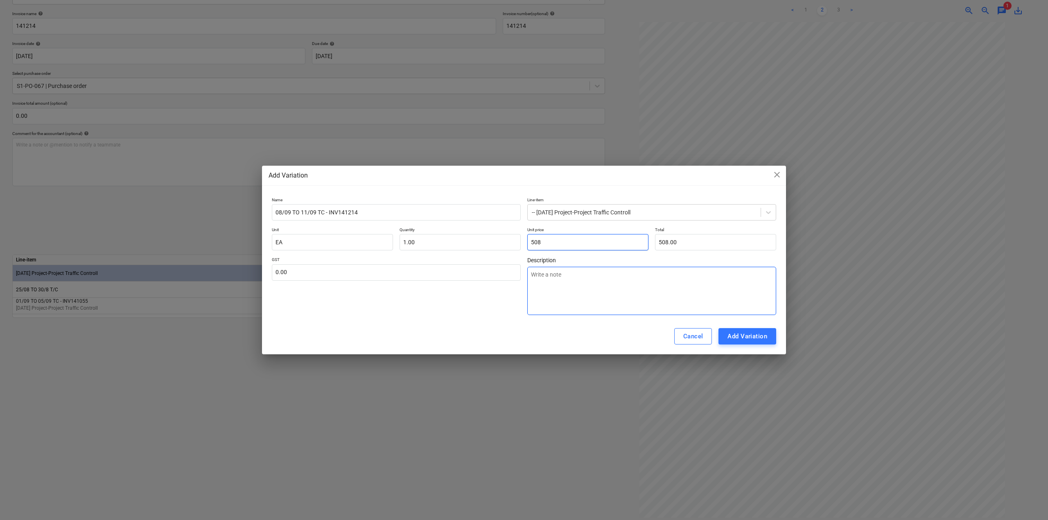
type input "5089"
type textarea "x"
type input "5,089.00"
type input "5089."
type textarea "x"
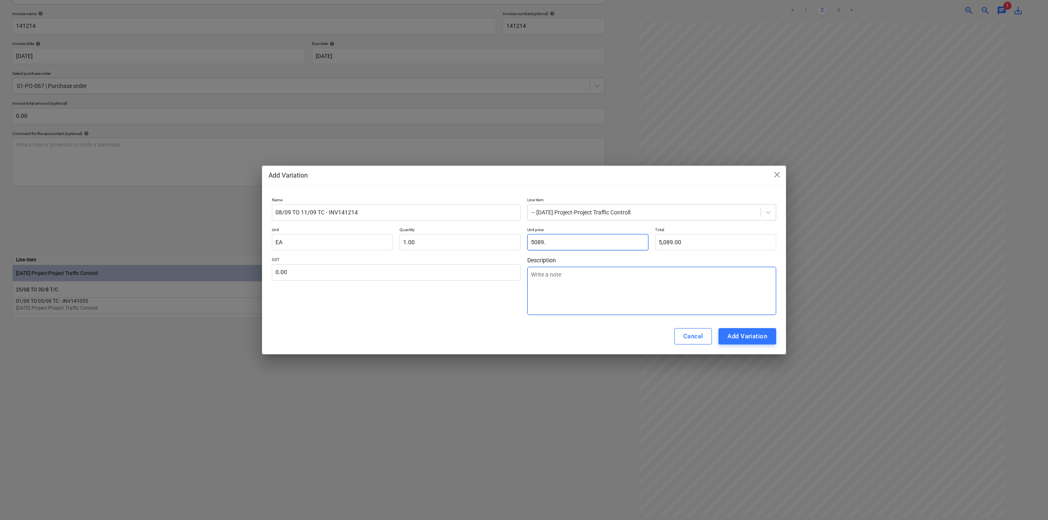
type input "5089.6"
type textarea "x"
type input "5,089.60"
type input "5089.66"
type textarea "x"
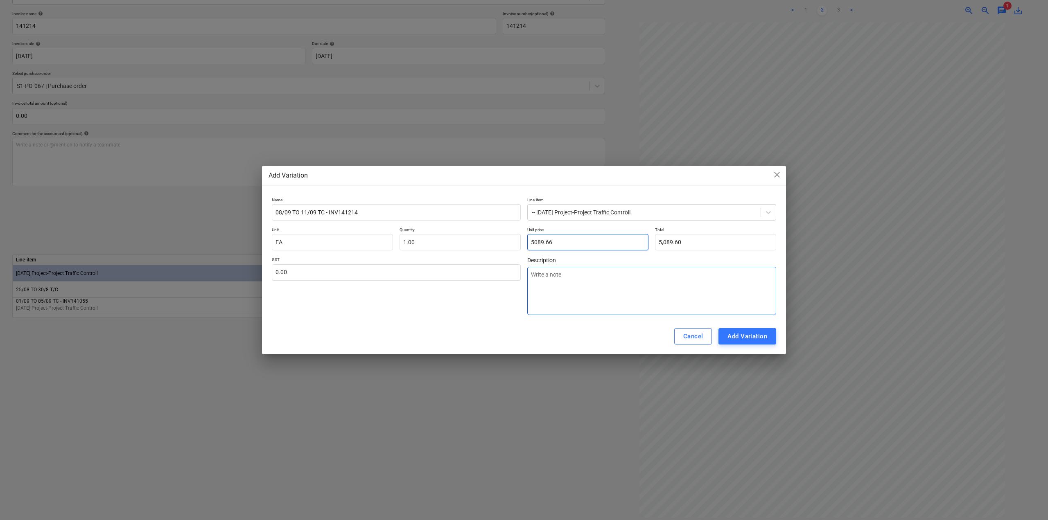
type input "5,089.66"
click at [762, 335] on div "Add Variation" at bounding box center [748, 336] width 40 height 11
type textarea "x"
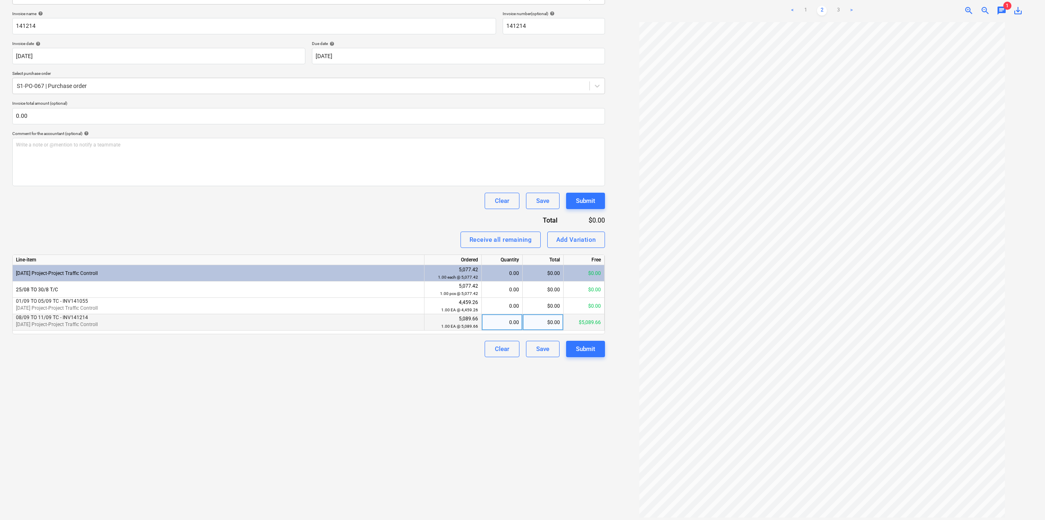
click at [503, 327] on div "0.00" at bounding box center [502, 322] width 34 height 16
type input "1"
click at [463, 422] on div "Create new document Select company Point Force Group Pty Ltd Add new company Se…" at bounding box center [308, 224] width 599 height 598
click at [584, 352] on div "Submit" at bounding box center [585, 349] width 19 height 11
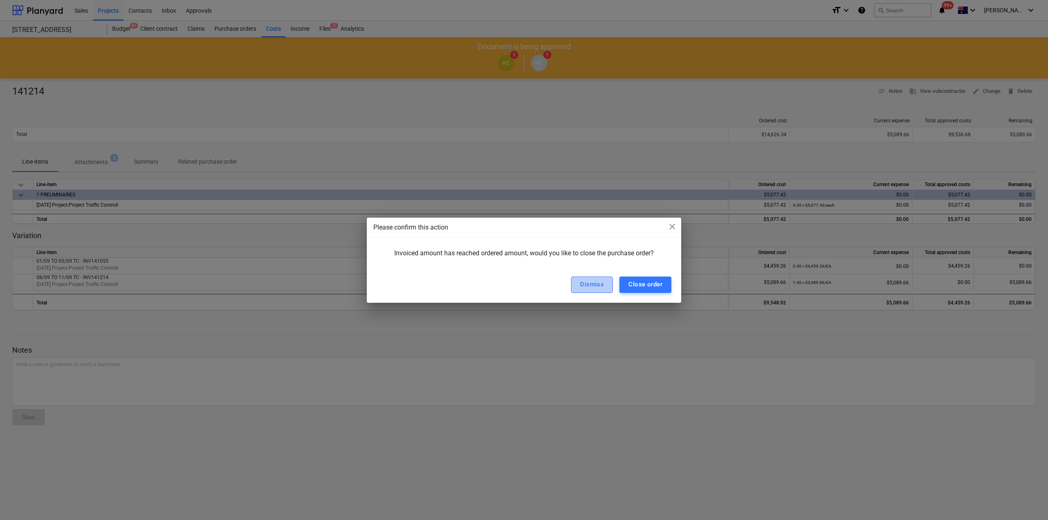
click at [593, 289] on div "Dismiss" at bounding box center [592, 284] width 24 height 11
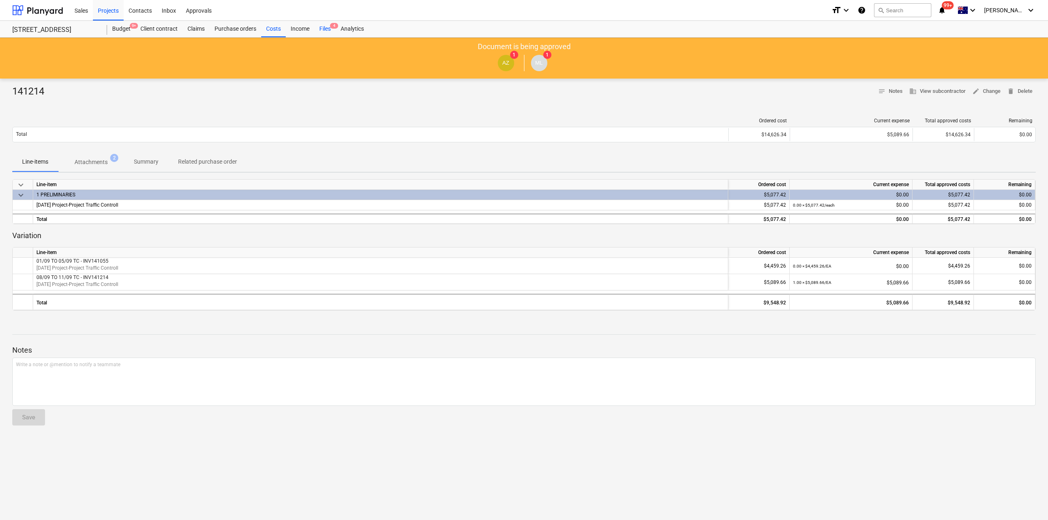
click at [326, 27] on div "Files 4" at bounding box center [324, 29] width 21 height 16
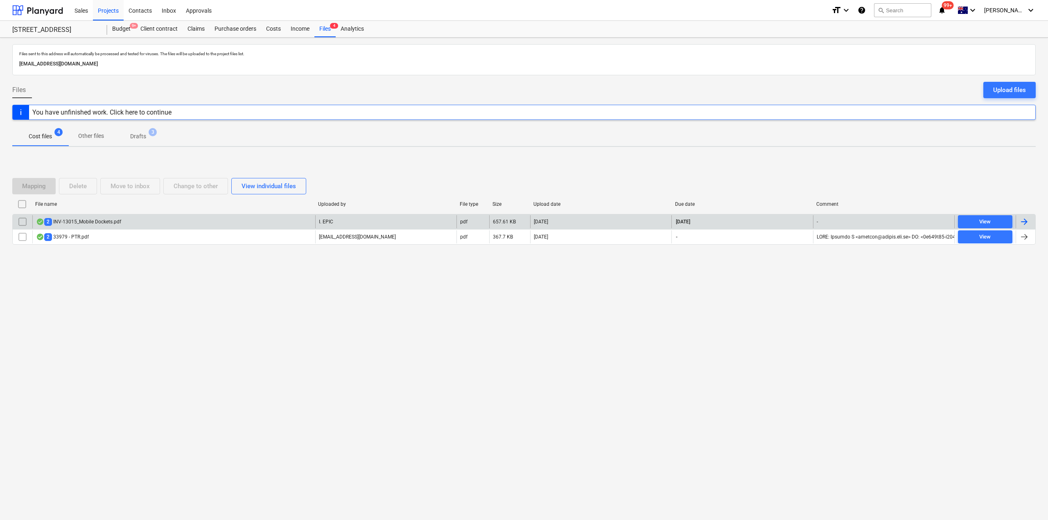
click at [108, 220] on div "2 INV-13015_Mobile Dockets.pdf" at bounding box center [78, 222] width 85 height 8
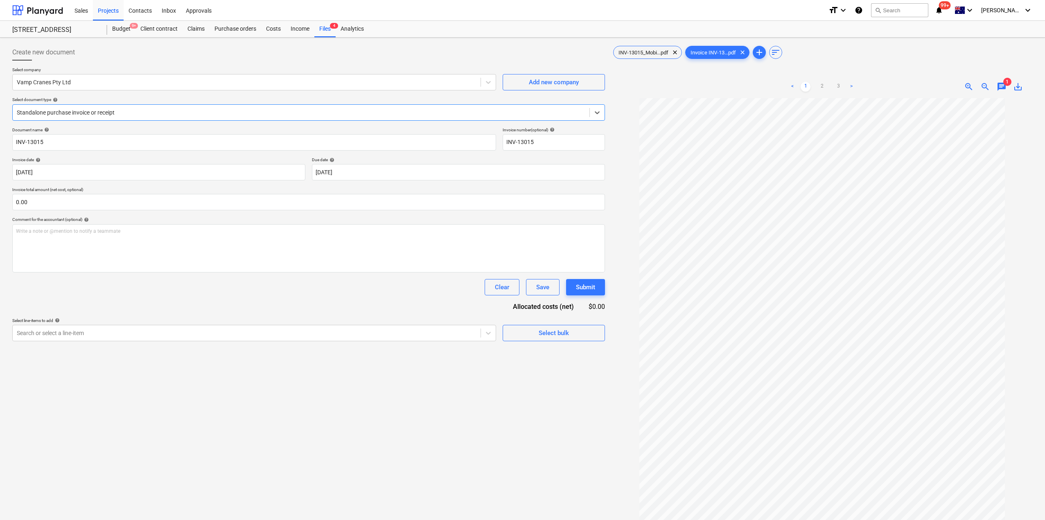
click at [161, 113] on div at bounding box center [301, 113] width 569 height 8
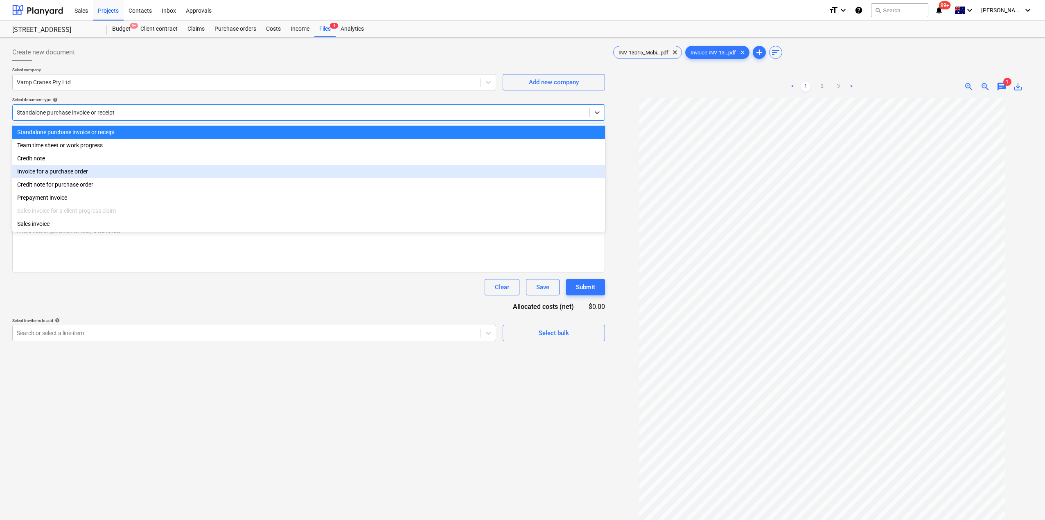
click at [95, 172] on div "Invoice for a purchase order" at bounding box center [308, 171] width 593 height 13
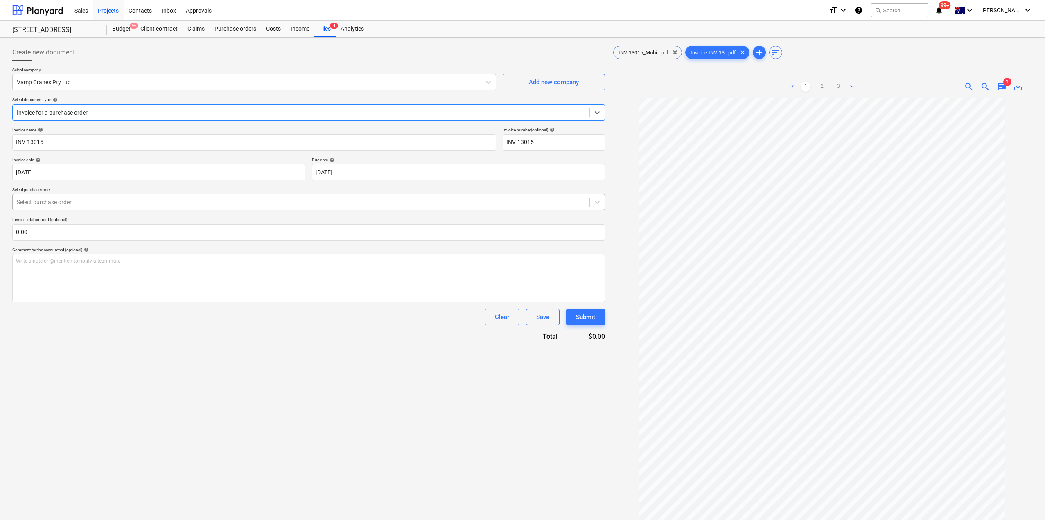
click at [111, 204] on div at bounding box center [301, 202] width 569 height 8
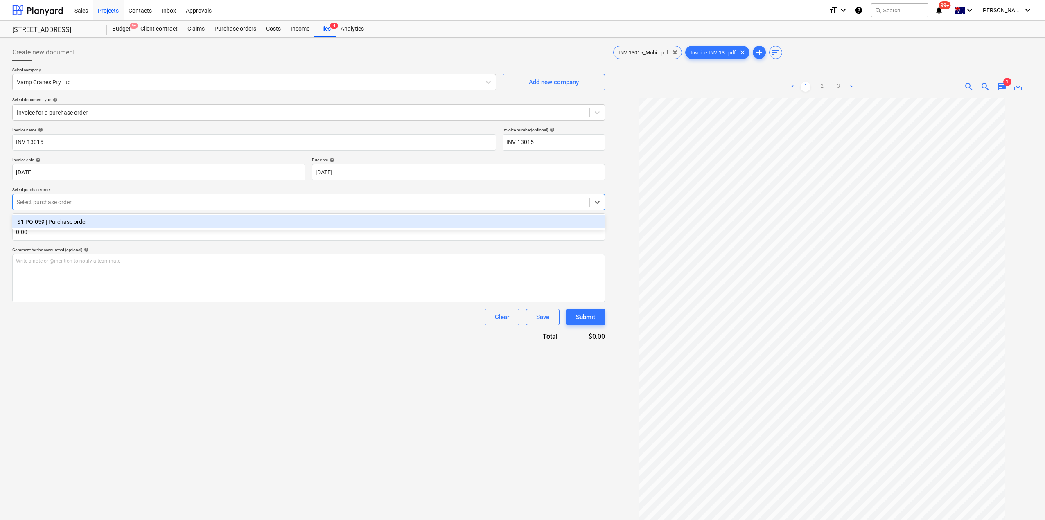
click at [100, 226] on div "S1-PO-059 | Purchase order" at bounding box center [308, 221] width 593 height 13
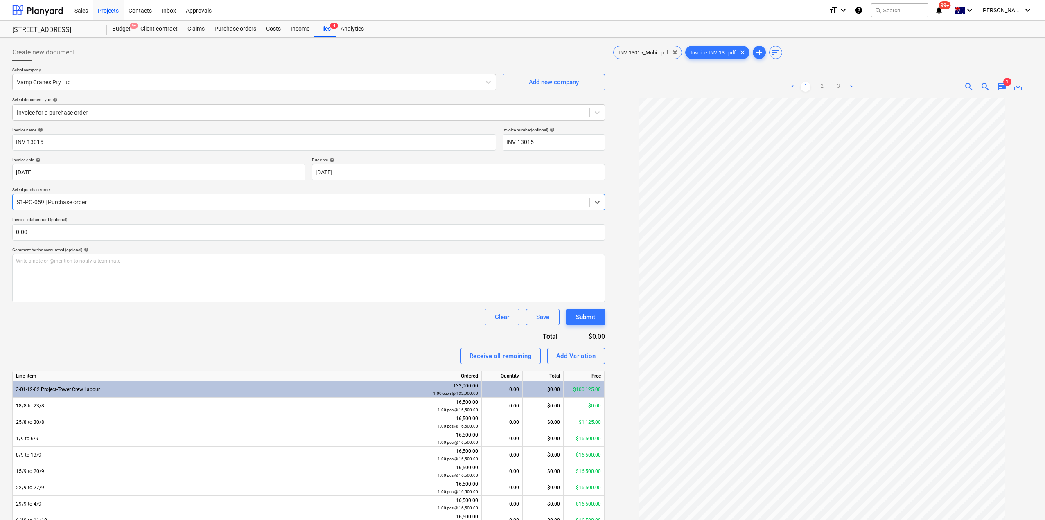
scroll to position [21, 0]
click at [822, 82] on link "2" at bounding box center [822, 87] width 10 height 10
click at [837, 86] on link "3" at bounding box center [839, 87] width 10 height 10
click at [816, 87] on ul "< 1 2 3 >" at bounding box center [822, 87] width 136 height 10
click at [804, 87] on link "1" at bounding box center [806, 87] width 10 height 10
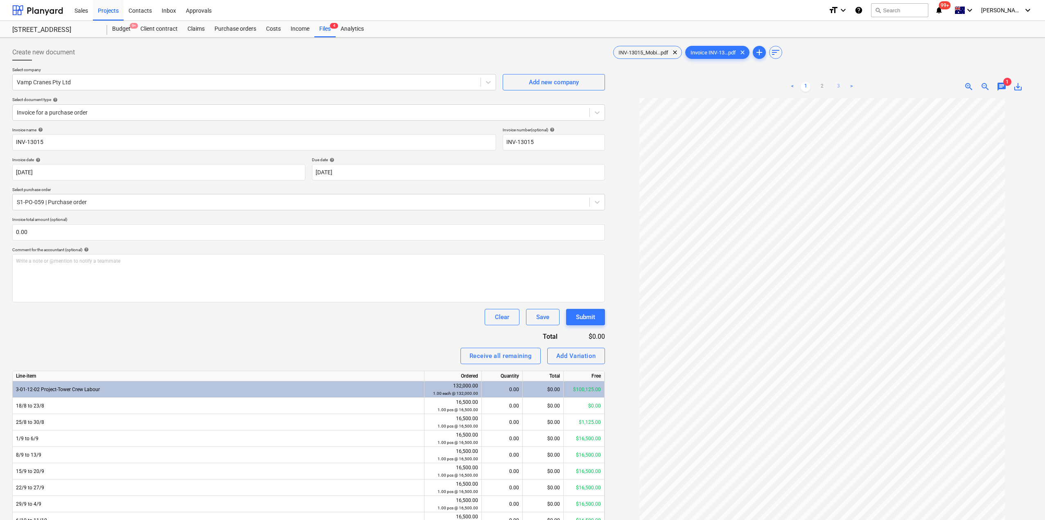
click at [838, 89] on link "3" at bounding box center [839, 87] width 10 height 10
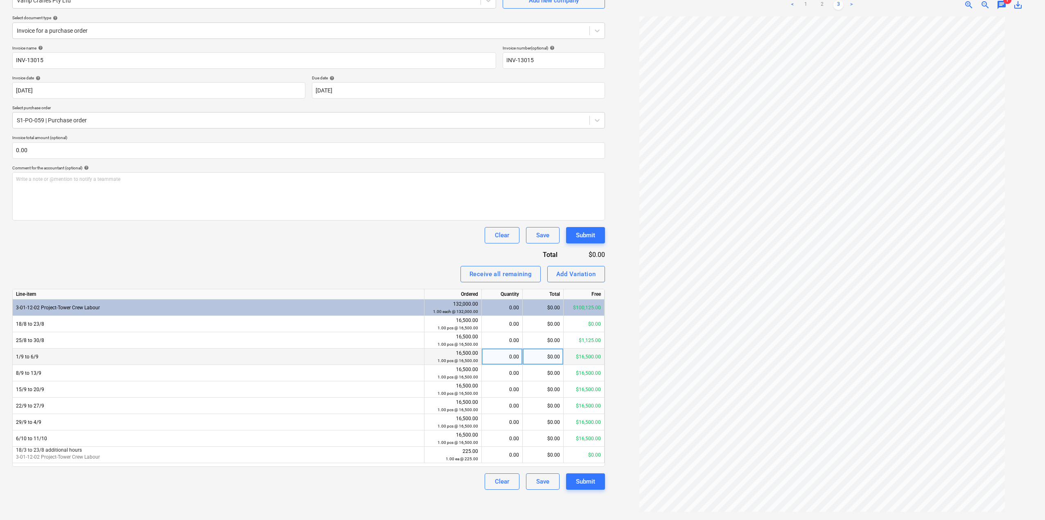
click at [513, 361] on div "0.00" at bounding box center [502, 357] width 34 height 16
type input "1"
click at [380, 255] on div "Invoice name help INV-13015 Invoice number (optional) help INV-13015 Invoice da…" at bounding box center [308, 267] width 593 height 445
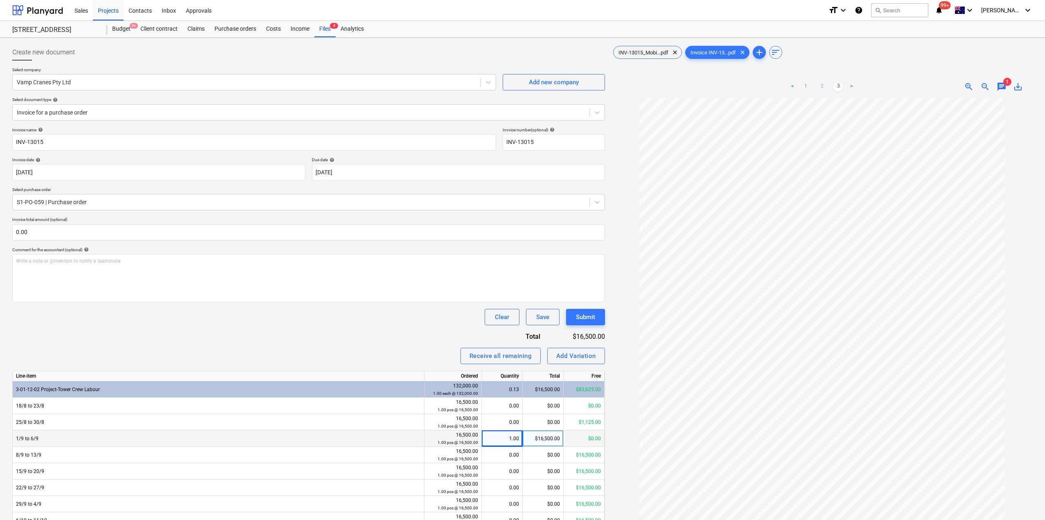
click at [820, 85] on link "2" at bounding box center [822, 87] width 10 height 10
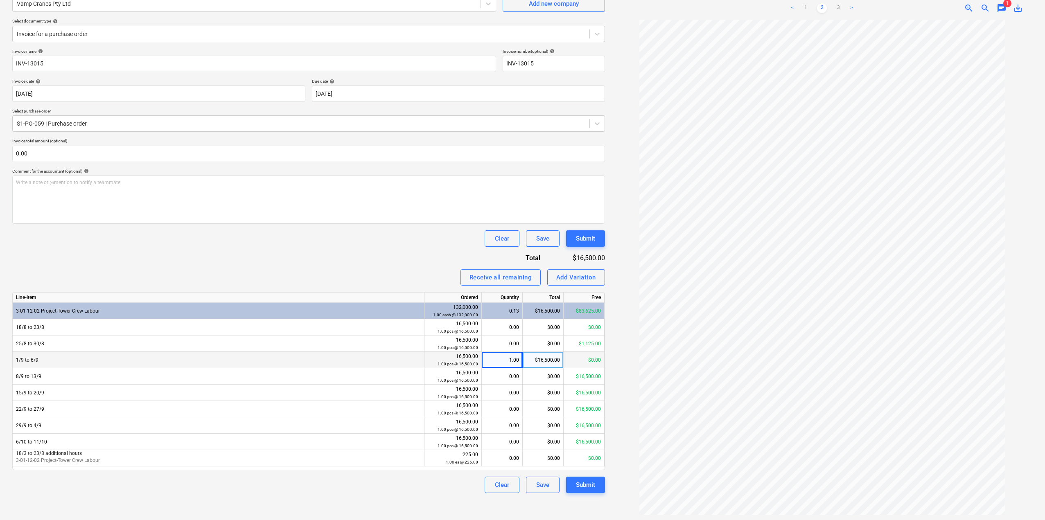
scroll to position [82, 0]
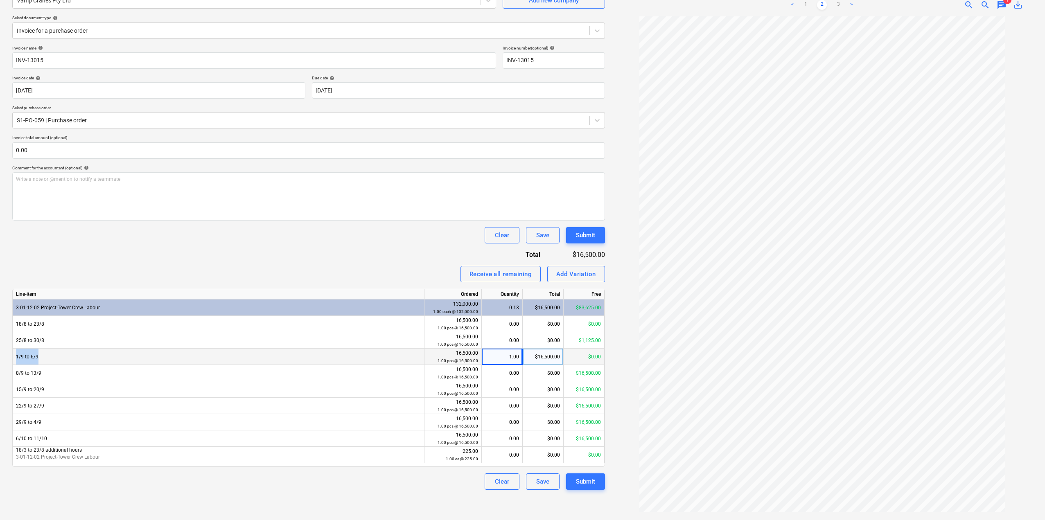
drag, startPoint x: 43, startPoint y: 359, endPoint x: 15, endPoint y: 360, distance: 27.9
click at [15, 360] on div "1/9 to 6/9" at bounding box center [219, 357] width 412 height 16
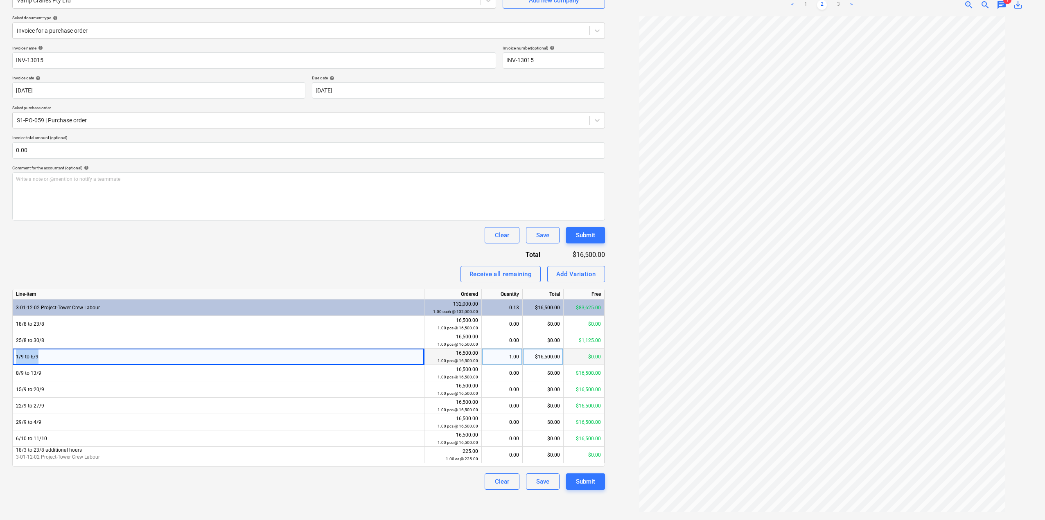
copy div "1/9 to 6/9"
click at [244, 499] on div "Create new document Select company Vamp Cranes Pty Ltd Add new company Select d…" at bounding box center [308, 238] width 599 height 558
click at [584, 276] on div "Add Variation" at bounding box center [576, 274] width 40 height 11
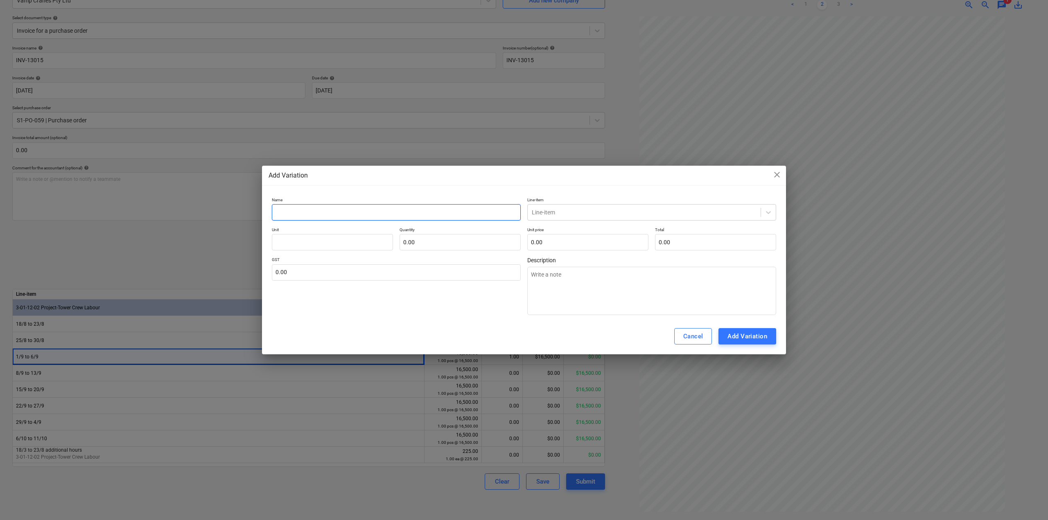
click at [373, 213] on input "text" at bounding box center [396, 212] width 249 height 16
paste input "1/9 to 6/9"
type textarea "x"
type input "1/9 to 6/9"
type textarea "x"
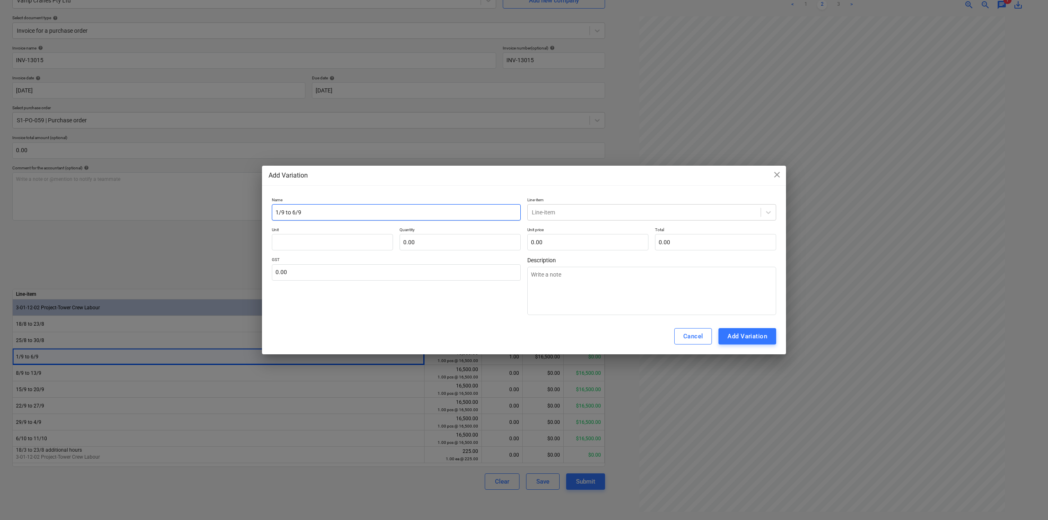
type input "1/9 to 6/9"
type textarea "x"
type input "1/9 to 6/9 a"
type textarea "x"
type input "1/9 to 6/9 aD"
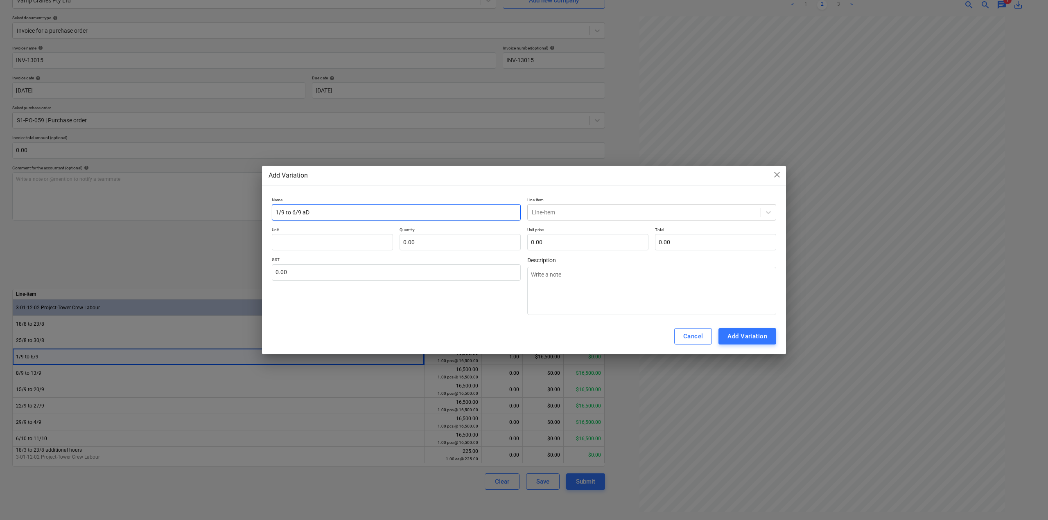
type textarea "x"
type input "1/9 to 6/9 aDD"
type textarea "x"
type input "1/9 to 6/9 aDDI"
type textarea "x"
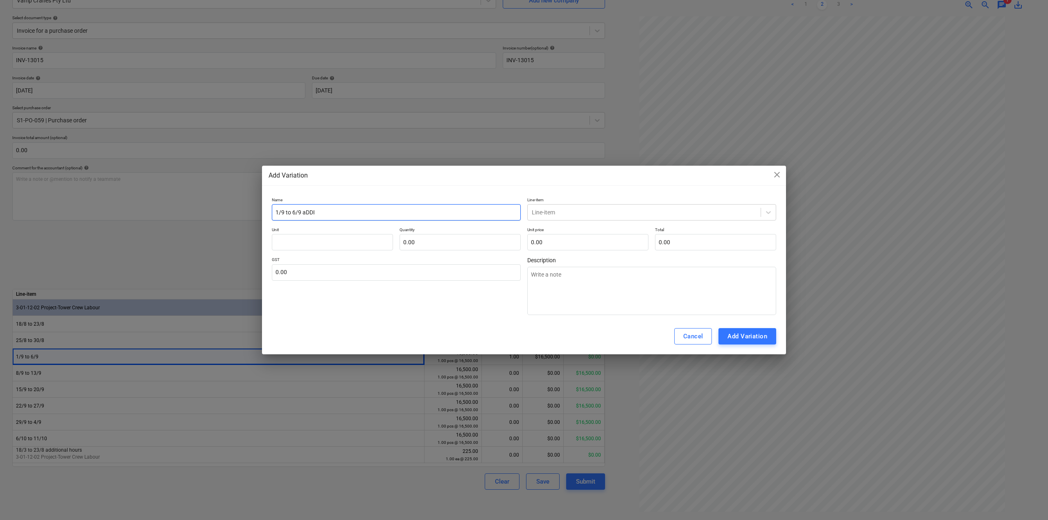
type input "1/9 to 6/9 aDDIT"
type textarea "x"
type input "1/9 to 6/9 aDDI"
type textarea "x"
type input "1/9 to 6/9 aDD"
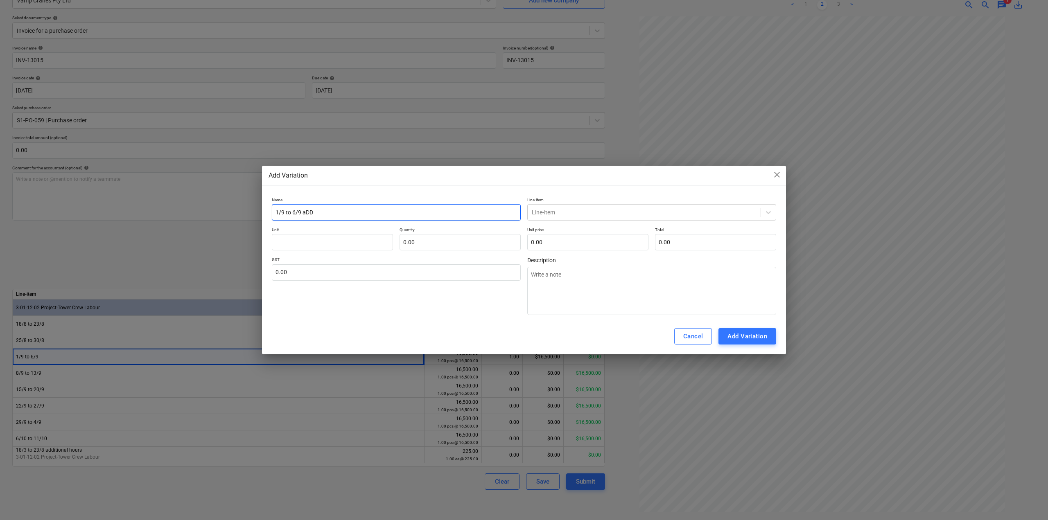
type textarea "x"
type input "1/9 to 6/9 aD"
type textarea "x"
type input "1/9 to 6/9 a"
type textarea "x"
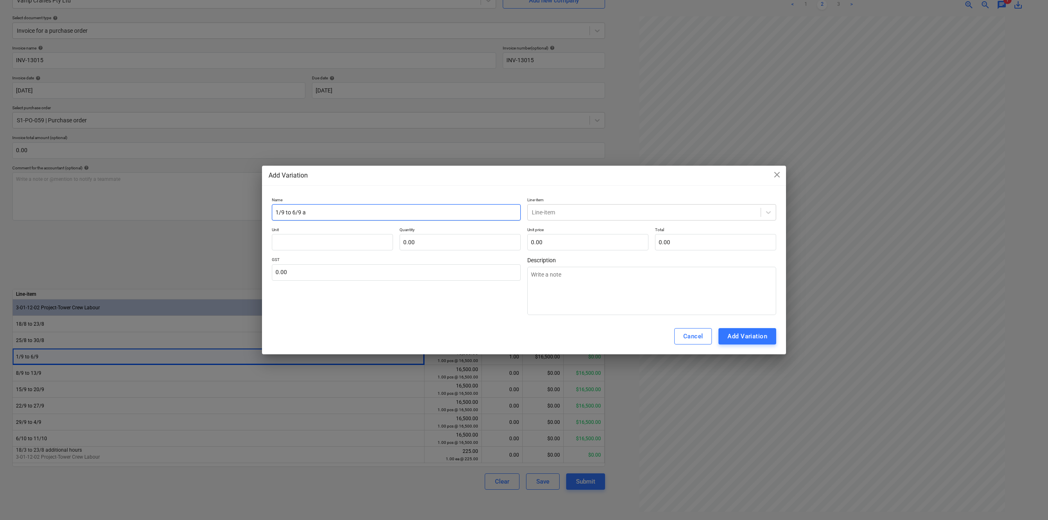
type input "1/9 to 6/9"
type textarea "x"
type input "1/9 to 6/9 A"
type textarea "x"
type input "1/9 to 6/9 Ad"
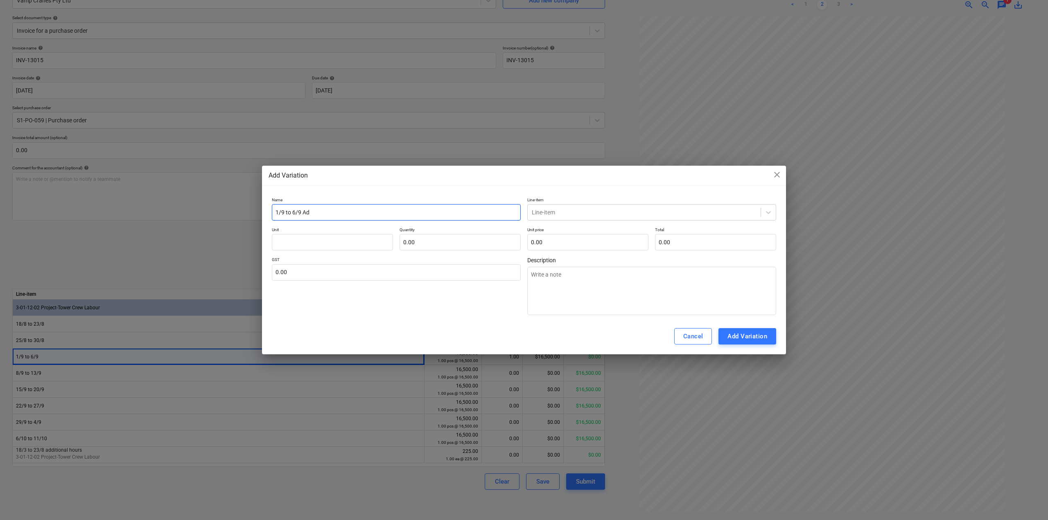
type textarea "x"
type input "1/9 to 6/9 Addi"
type textarea "x"
type input "1/9 to 6/9 Addit"
type textarea "x"
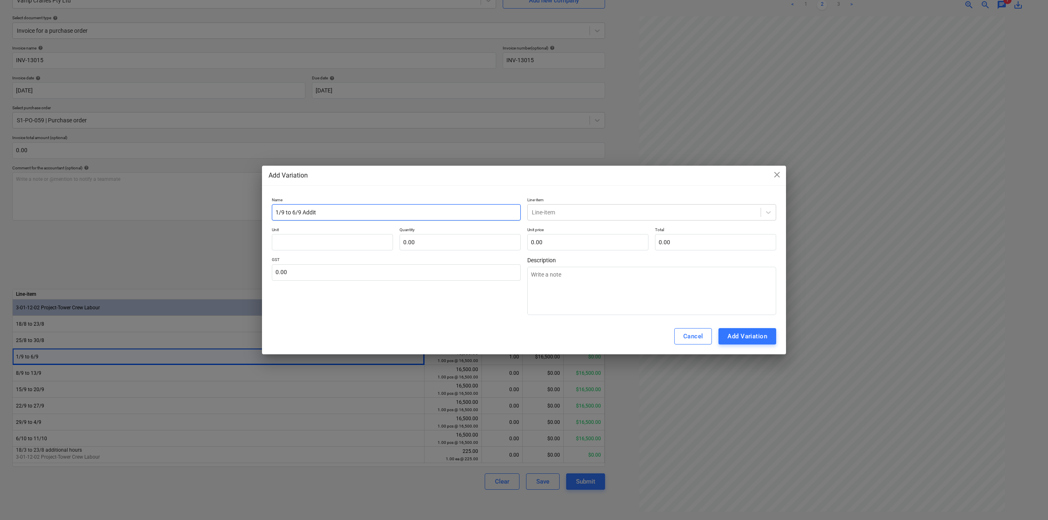
type input "1/9 to 6/9 [PERSON_NAME]"
type textarea "x"
type input "1/9 to 6/9 Additio"
type textarea "x"
type input "1/9 to 6/9 Additiona"
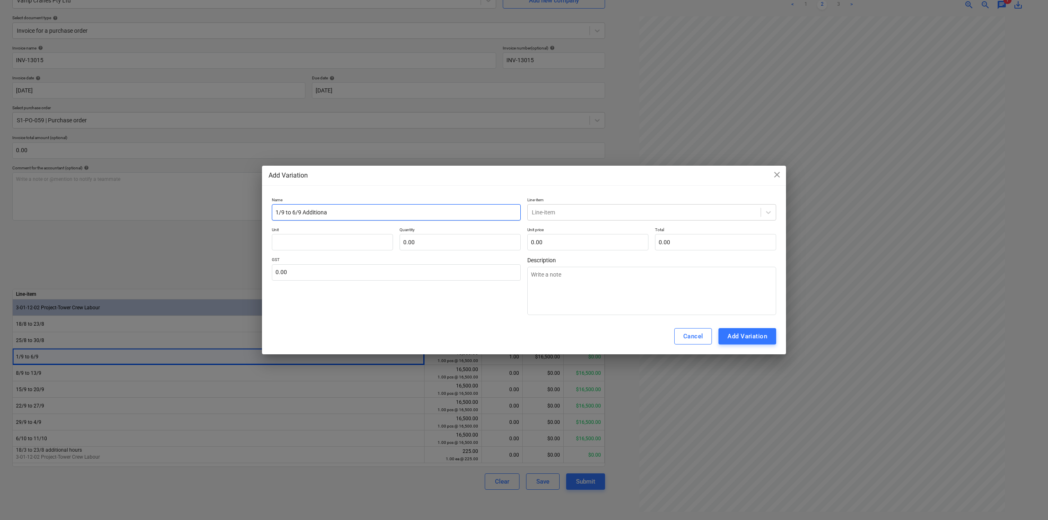
type textarea "x"
type input "1/9 to 6/9 Additional"
type textarea "x"
type input "1/9 to 6/9 Additional"
type textarea "x"
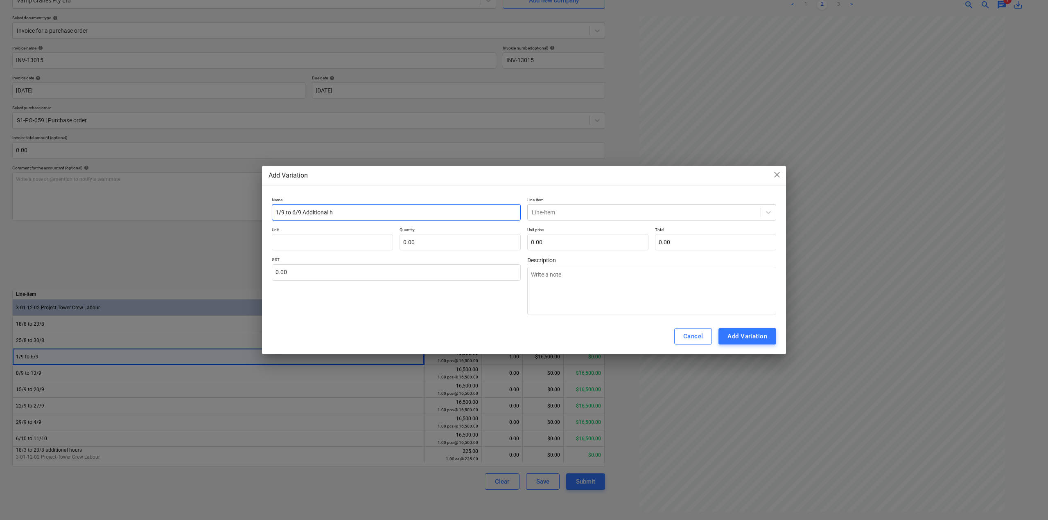
type input "1/9 to 6/9 Additional ho"
type textarea "x"
type input "1/9 to 6/9 Additional hou"
type textarea "x"
type input "1/9 to 6/9 Additional hour"
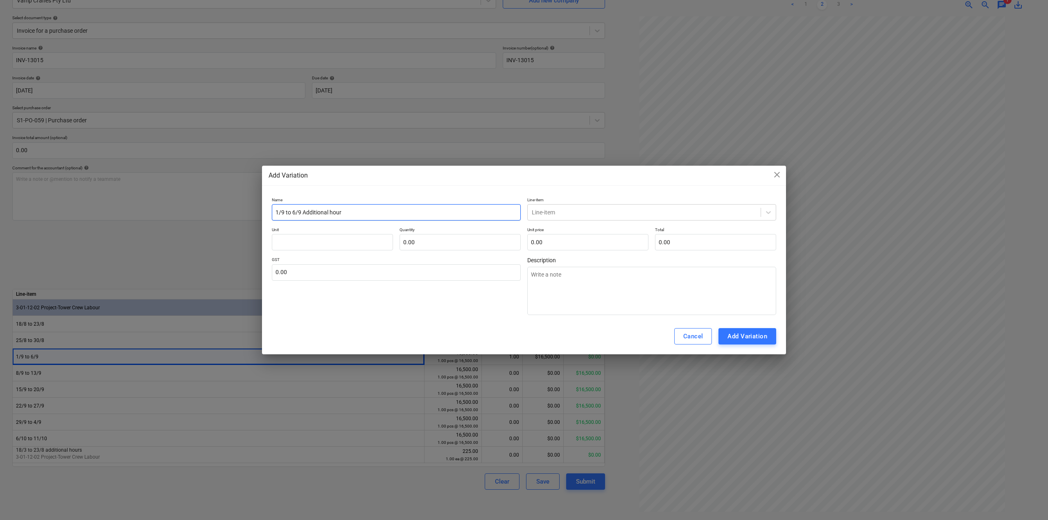
type textarea "x"
type input "1/9 to 6/9 Additional hours"
type textarea "x"
type input "1/9 to 6/9 Additional hours"
type textarea "x"
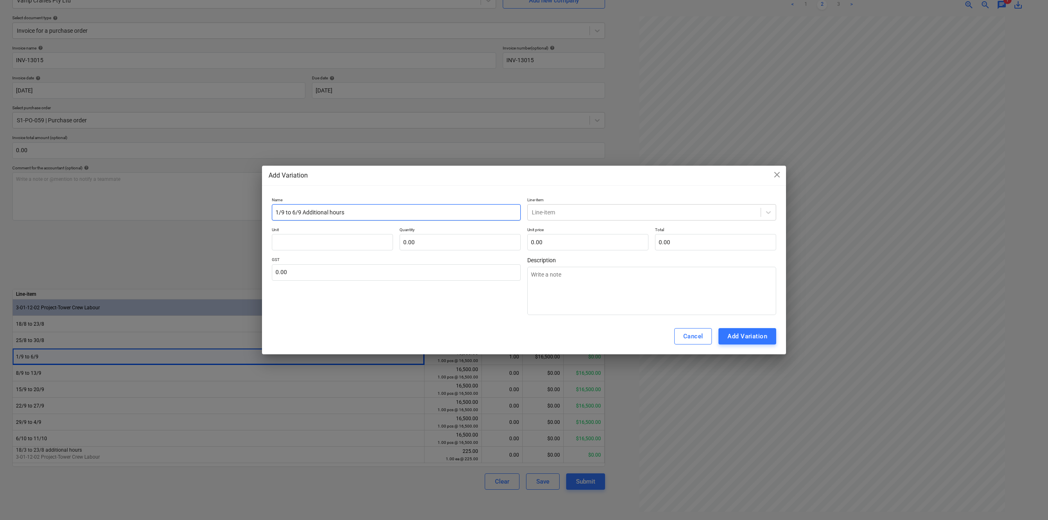
type input "1/9 to 6/9 Additional hours o"
type textarea "x"
type input "1/9 to 6/9 Additional hours ov"
type textarea "x"
type input "1/9 to 6/9 Additional hours ove"
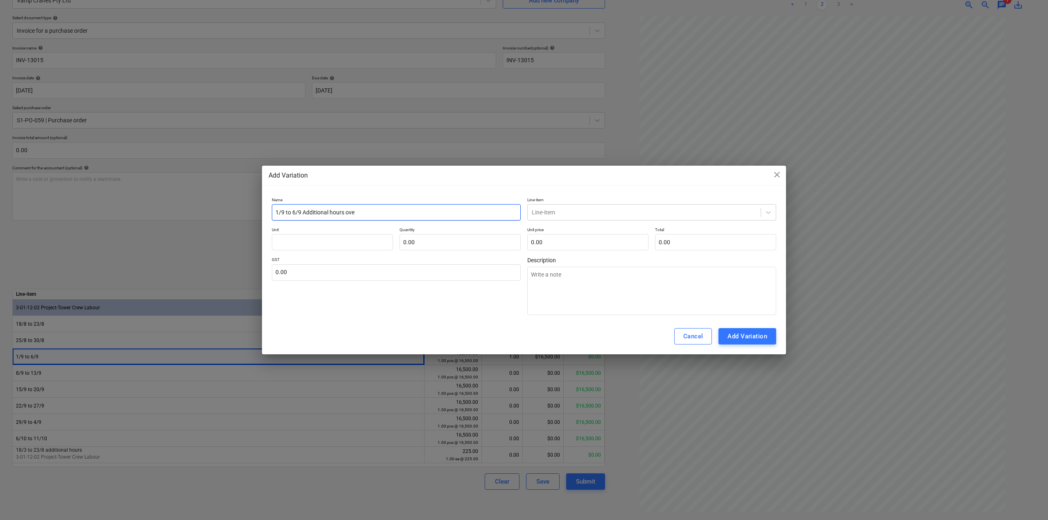
type textarea "x"
type input "1/9 to 6/9 Additional hours over"
type textarea "x"
type input "1/9 to 6/9 Additional hours over"
type textarea "x"
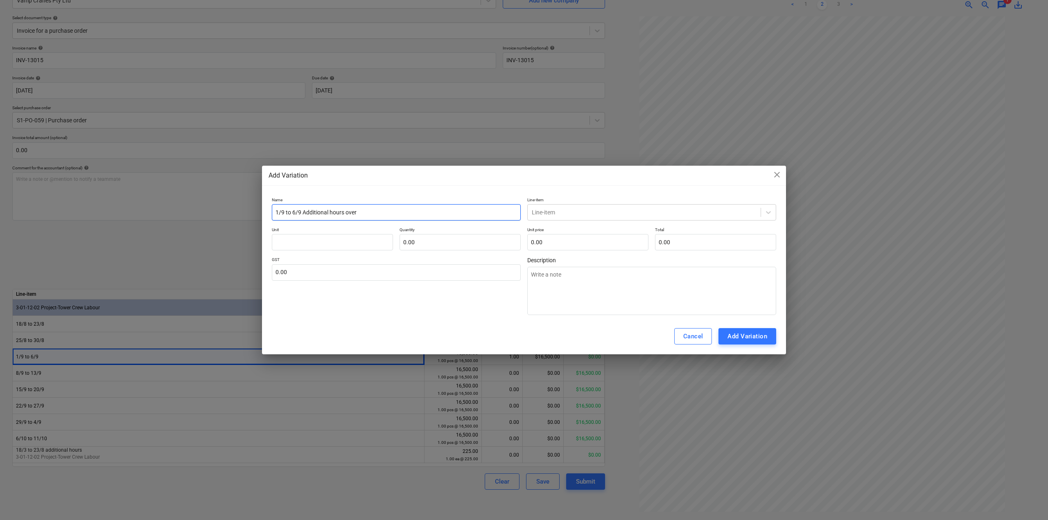
type input "1/9 to 6/9 Additional hours over f"
type textarea "x"
type input "1/9 to 6/9 Additional hours over fo"
type textarea "x"
type input "1/9 to 6/9 Additional hours over for"
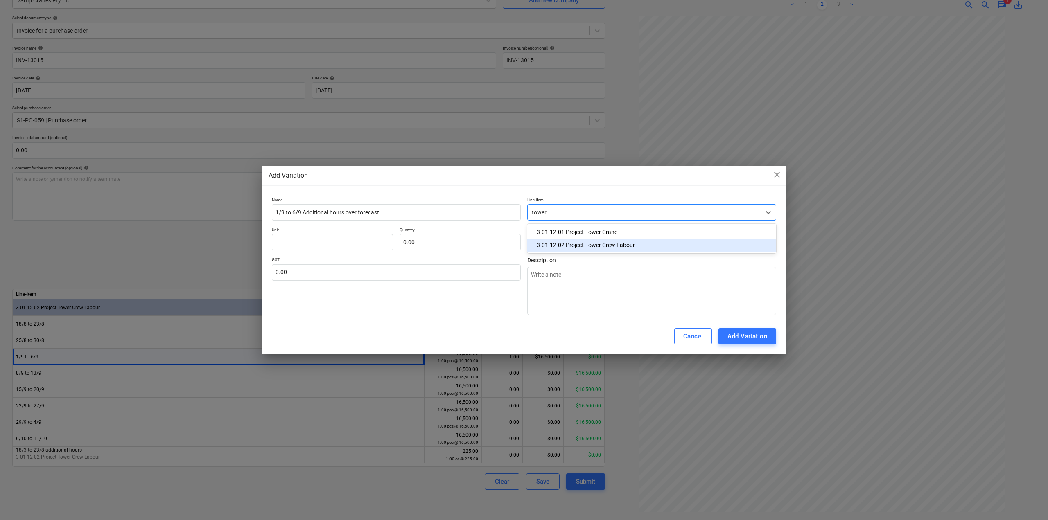
click at [626, 249] on div "-- 3-01-12-02 Project-Tower Crew Labour" at bounding box center [651, 245] width 249 height 13
click at [608, 246] on input "text" at bounding box center [587, 242] width 121 height 16
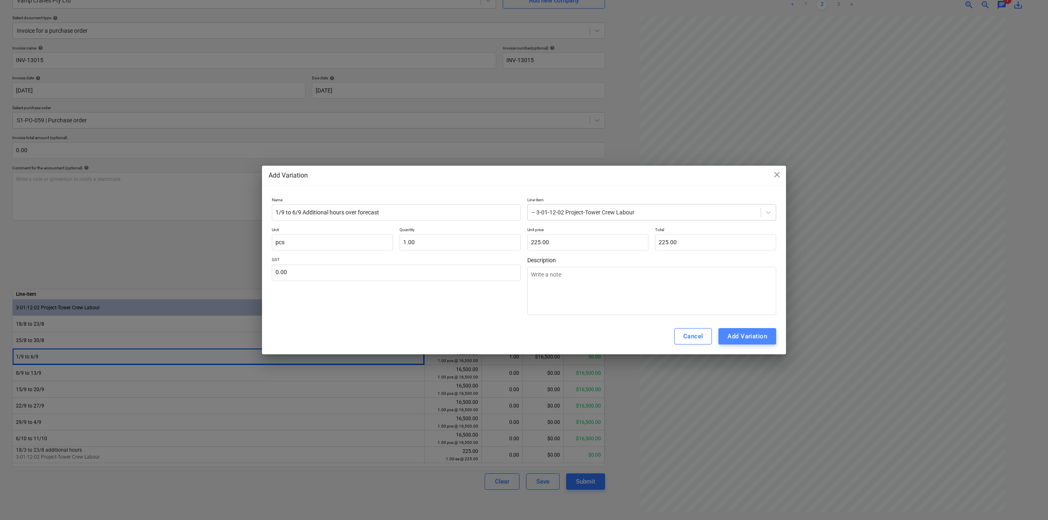
click at [741, 338] on div "Add Variation" at bounding box center [748, 336] width 40 height 11
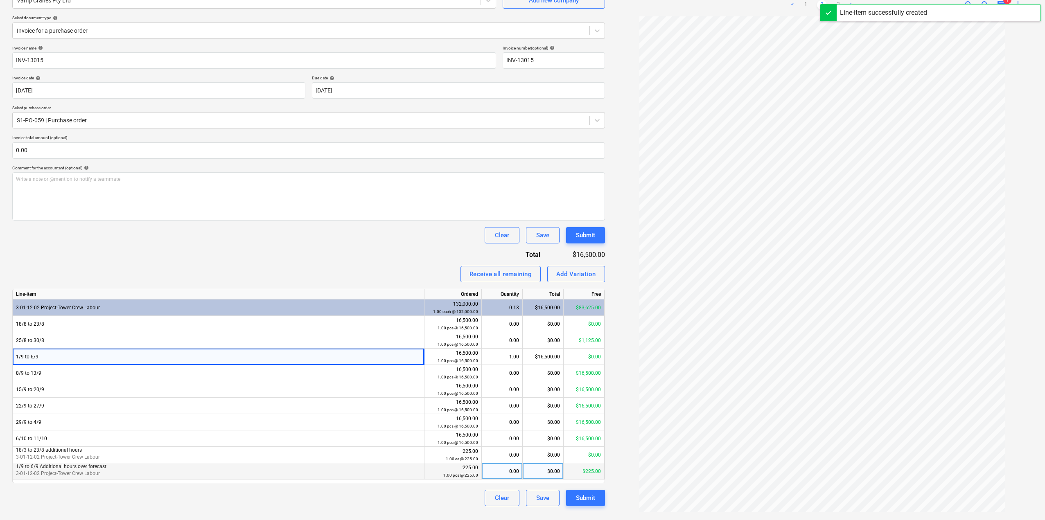
click at [505, 475] on div "0.00" at bounding box center [502, 472] width 34 height 16
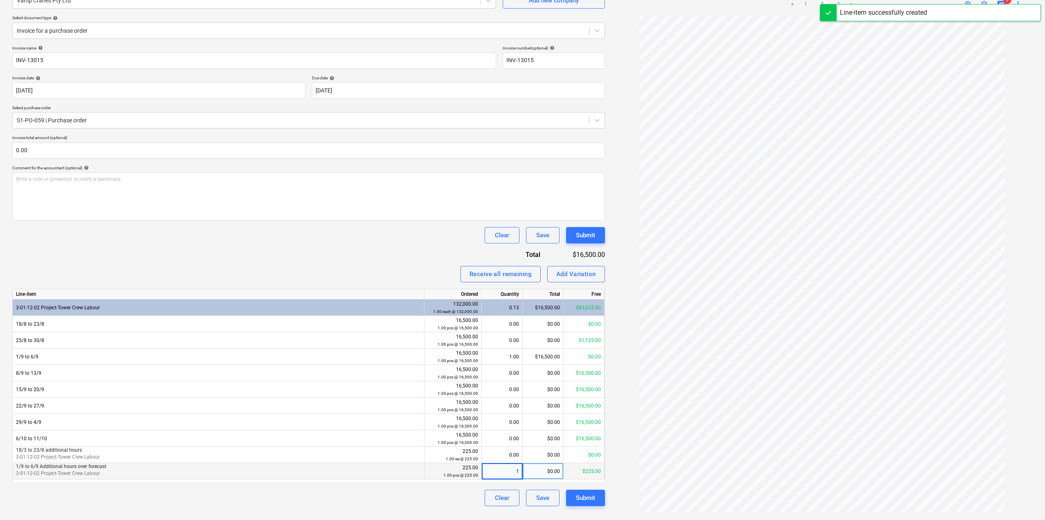
click at [348, 238] on div "Clear Save Submit" at bounding box center [308, 235] width 593 height 16
click at [595, 497] on div "Submit" at bounding box center [585, 498] width 19 height 11
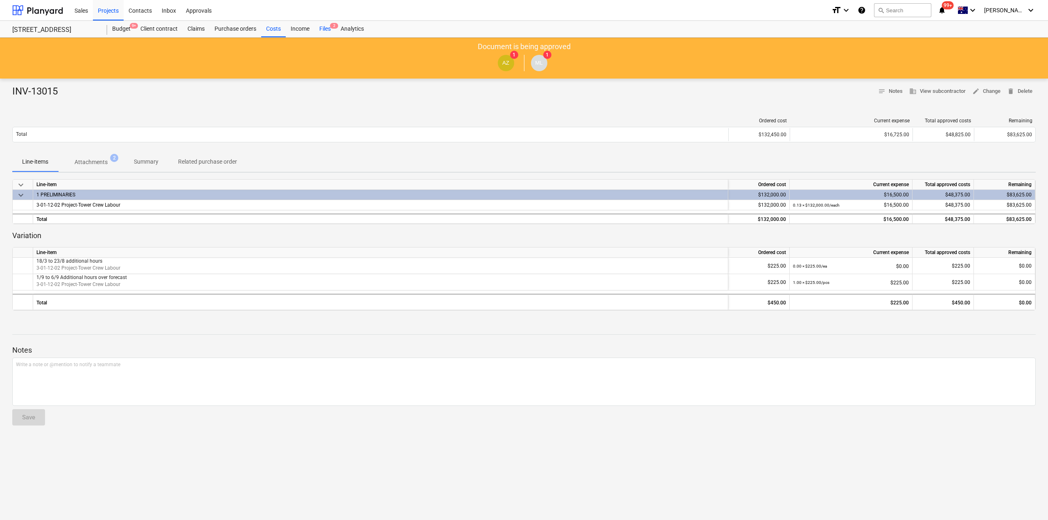
click at [332, 27] on span "2" at bounding box center [334, 26] width 8 height 6
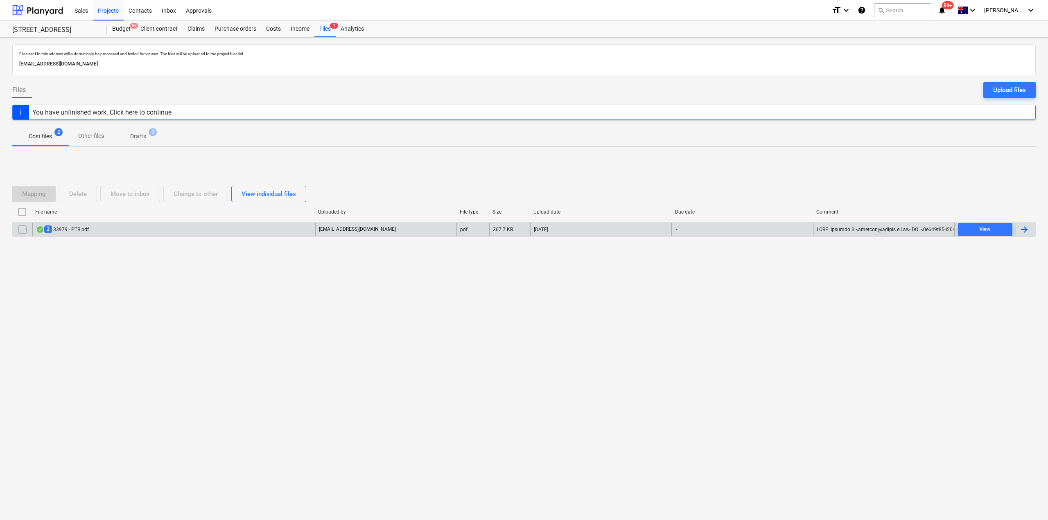
click at [166, 233] on div "2 33979 - PTR.pdf" at bounding box center [173, 229] width 283 height 13
